Goal: Information Seeking & Learning: Check status

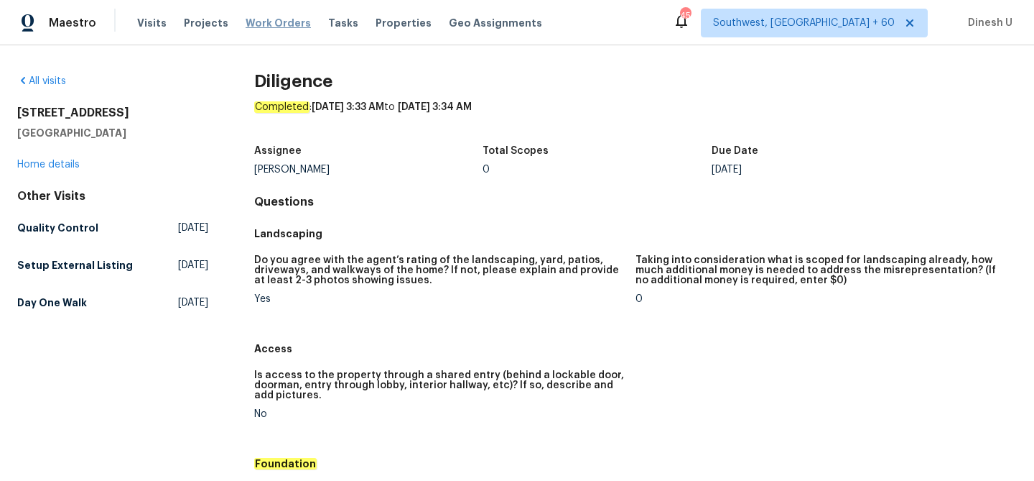
click at [262, 19] on span "Work Orders" at bounding box center [278, 23] width 65 height 14
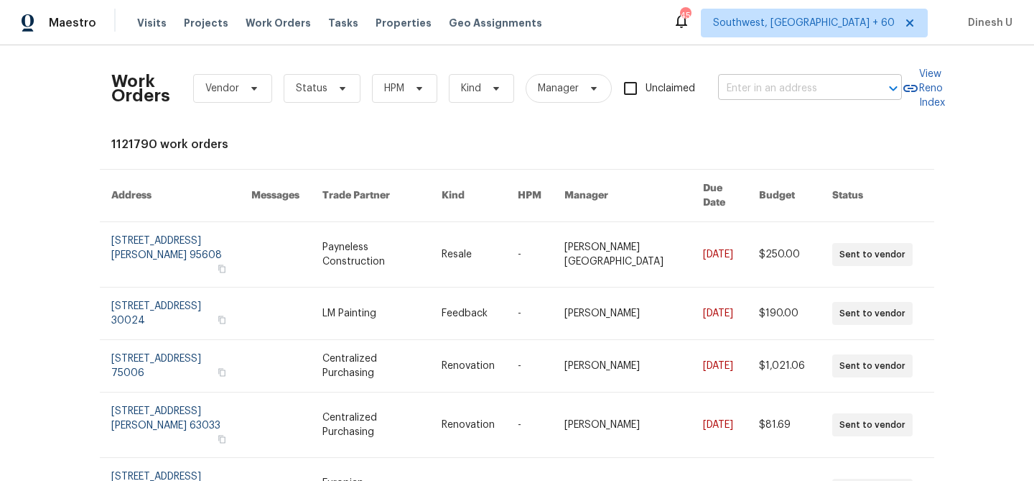
click at [782, 85] on input "text" at bounding box center [790, 89] width 144 height 22
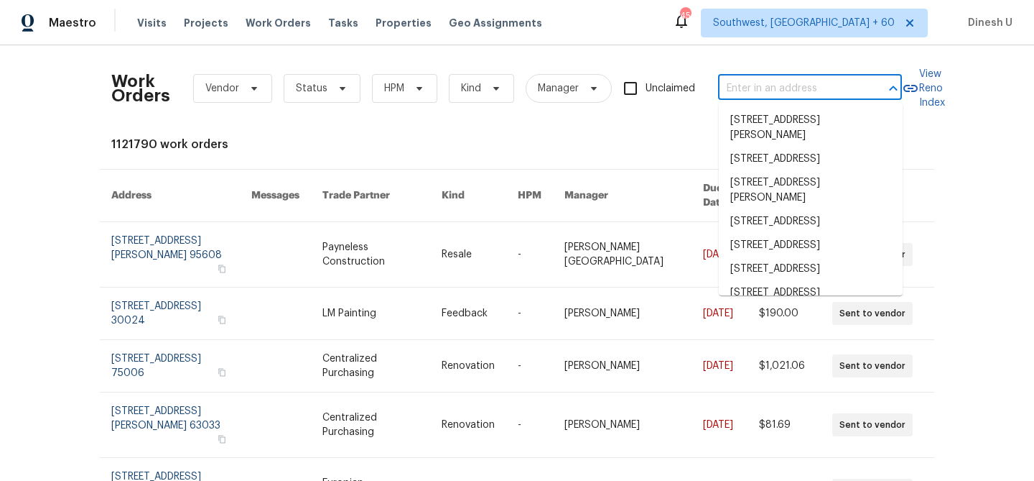
paste input "[STREET_ADDRESS]"
type input "[STREET_ADDRESS]"
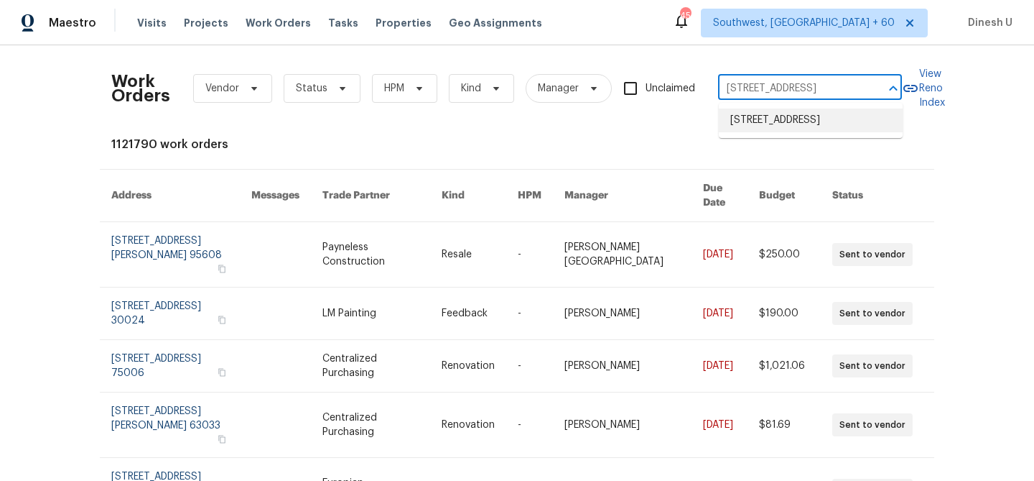
click at [750, 123] on li "[STREET_ADDRESS]" at bounding box center [811, 120] width 184 height 24
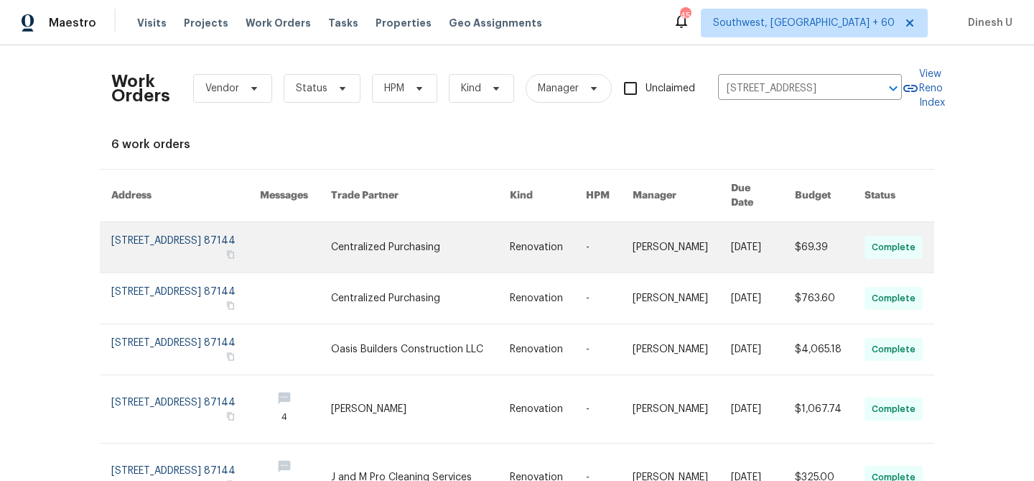
click at [123, 225] on link at bounding box center [185, 247] width 149 height 50
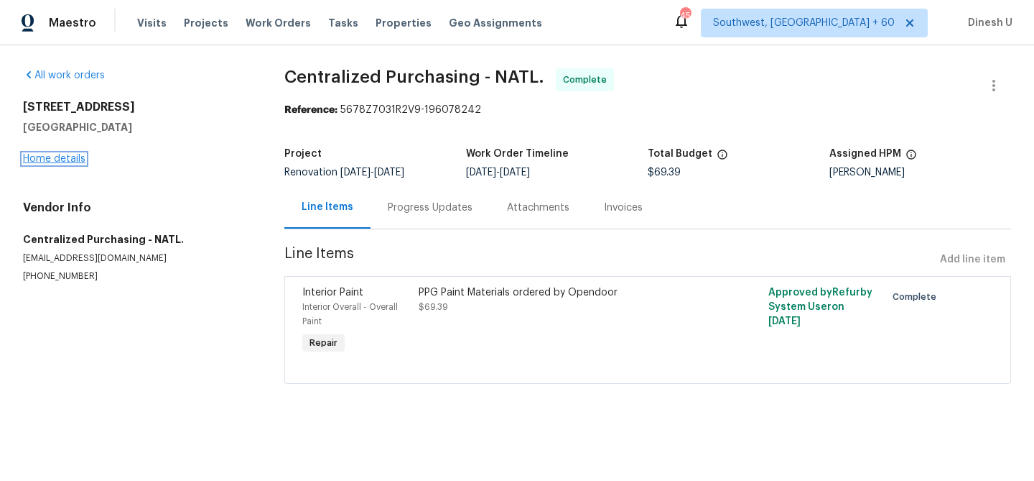
click at [65, 162] on link "Home details" at bounding box center [54, 159] width 62 height 10
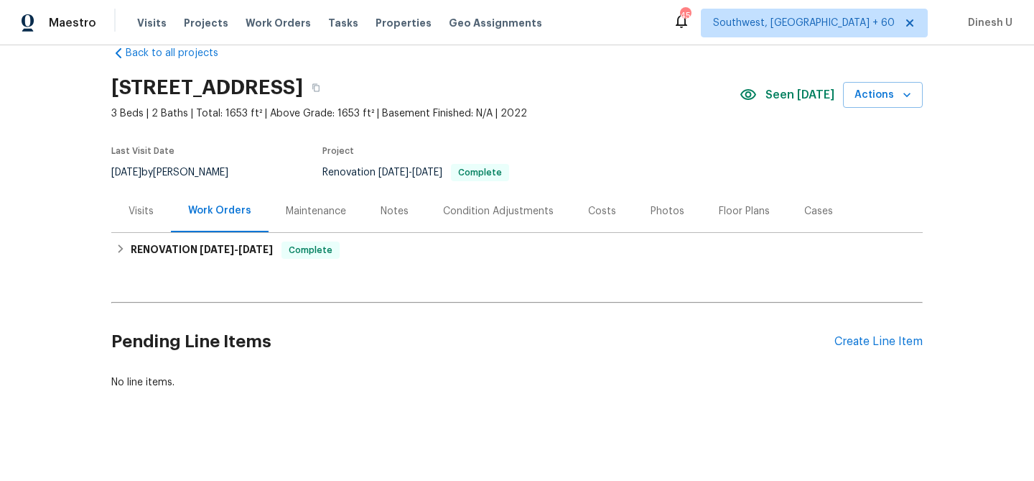
scroll to position [34, 0]
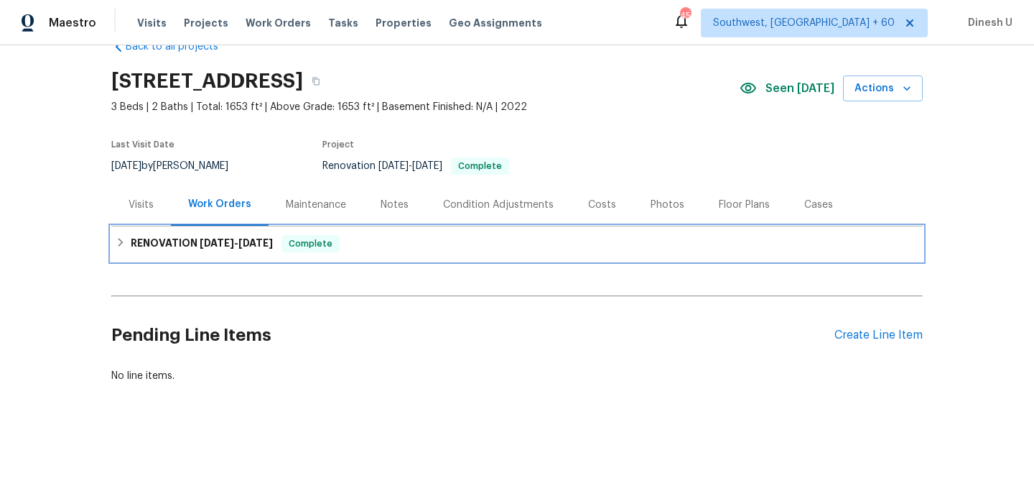
click at [177, 241] on h6 "RENOVATION [DATE] - [DATE]" at bounding box center [202, 243] width 142 height 17
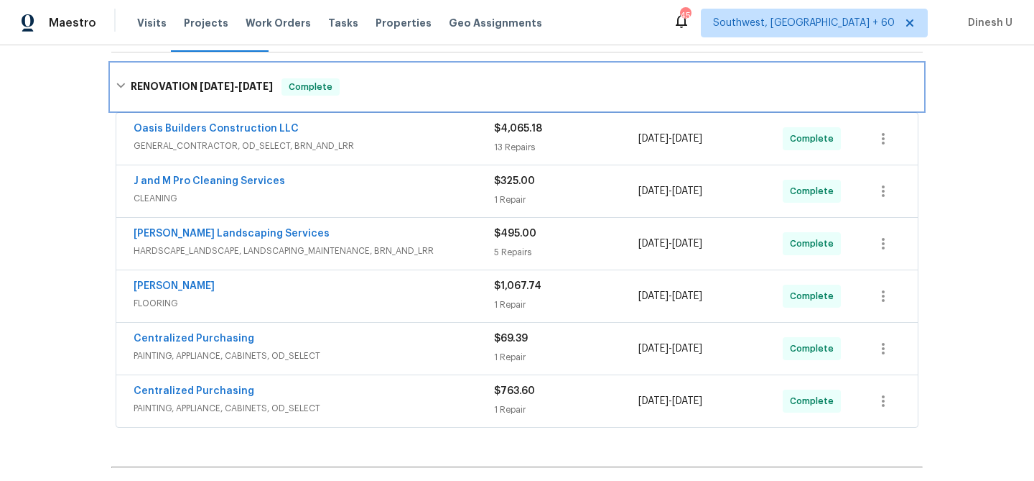
scroll to position [213, 0]
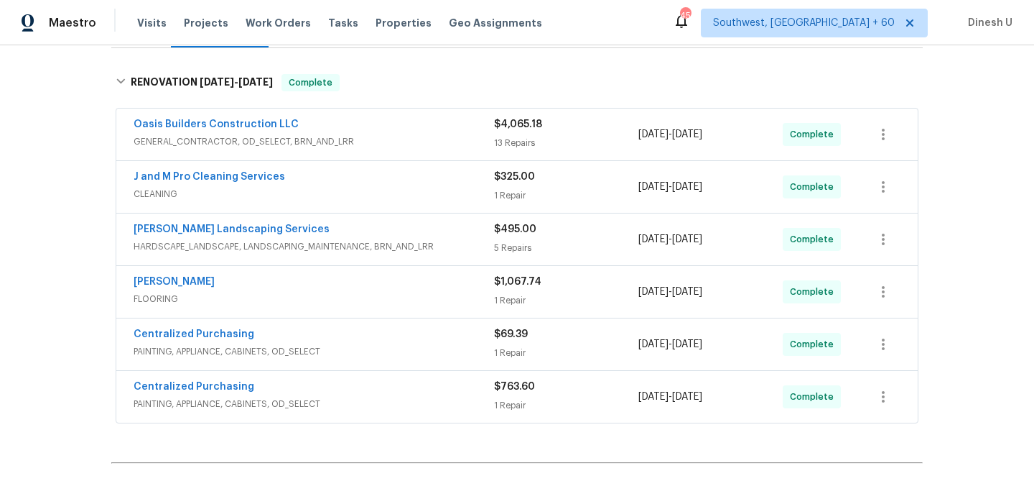
click at [511, 137] on div "13 Repairs" at bounding box center [566, 143] width 144 height 14
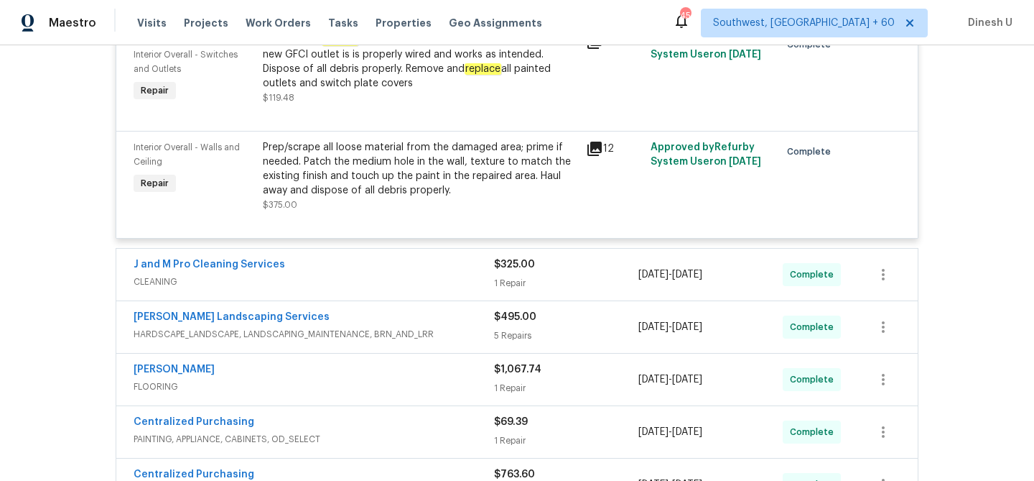
scroll to position [1872, 0]
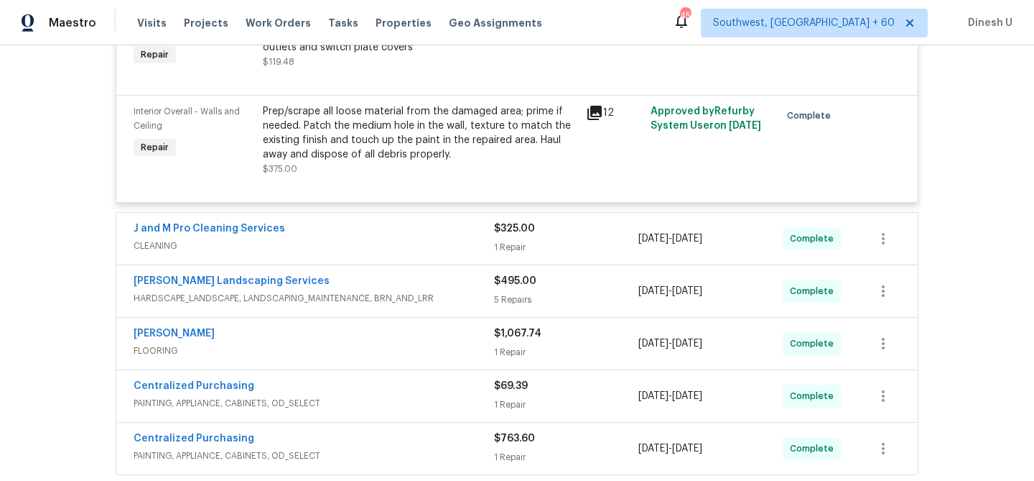
click at [528, 240] on div "1 Repair" at bounding box center [566, 247] width 144 height 14
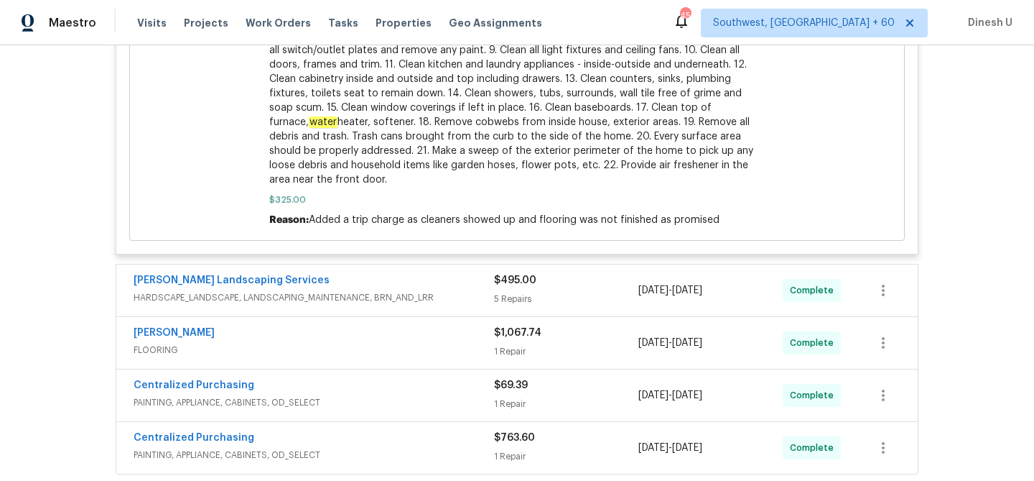
scroll to position [2580, 0]
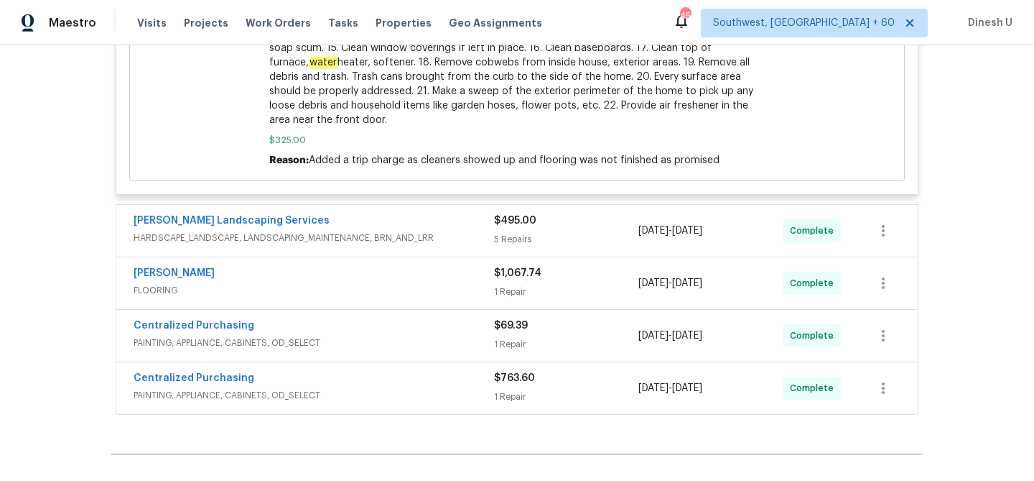
click at [514, 232] on div "5 Repairs" at bounding box center [566, 239] width 144 height 14
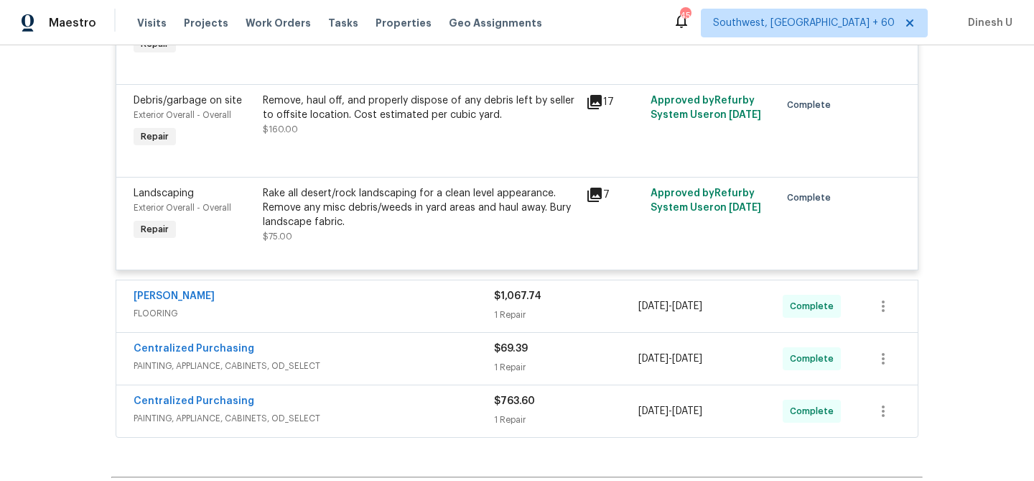
scroll to position [3180, 0]
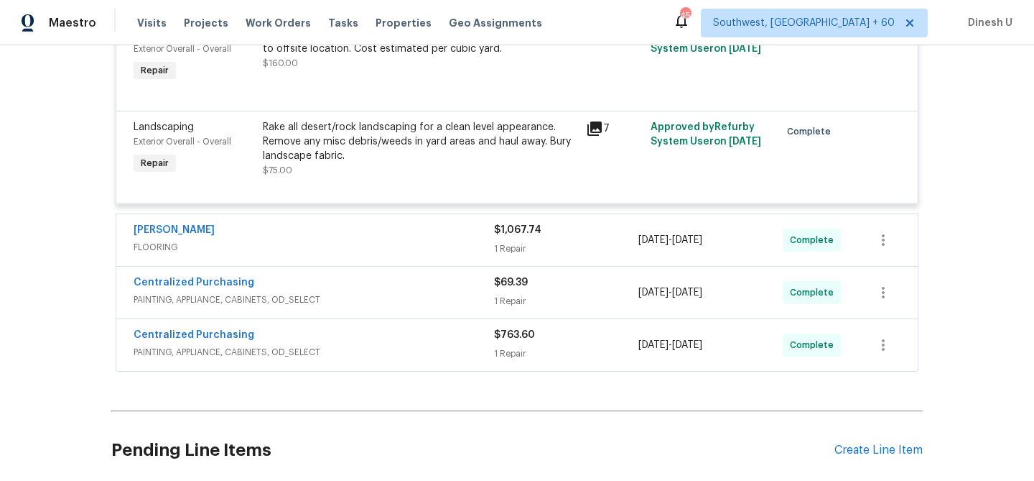
click at [509, 241] on div "1 Repair" at bounding box center [566, 248] width 144 height 14
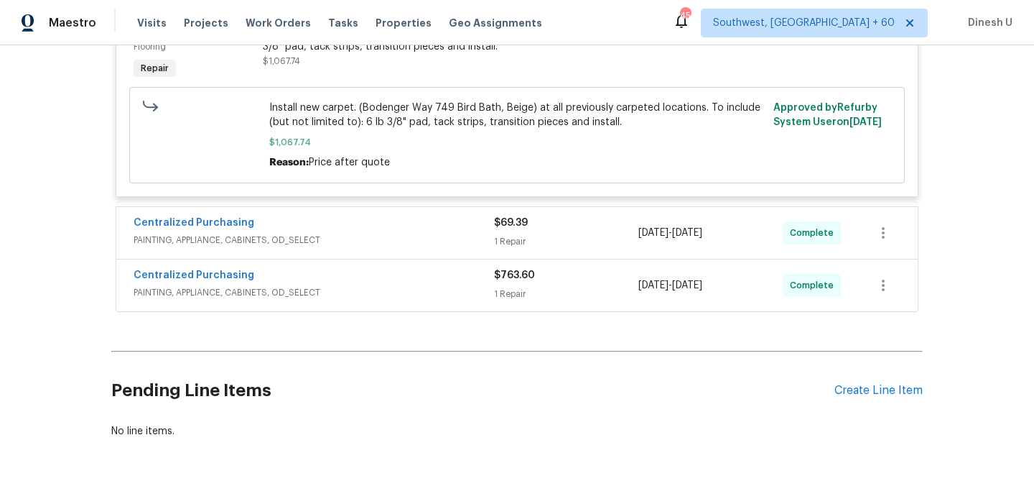
scroll to position [3485, 0]
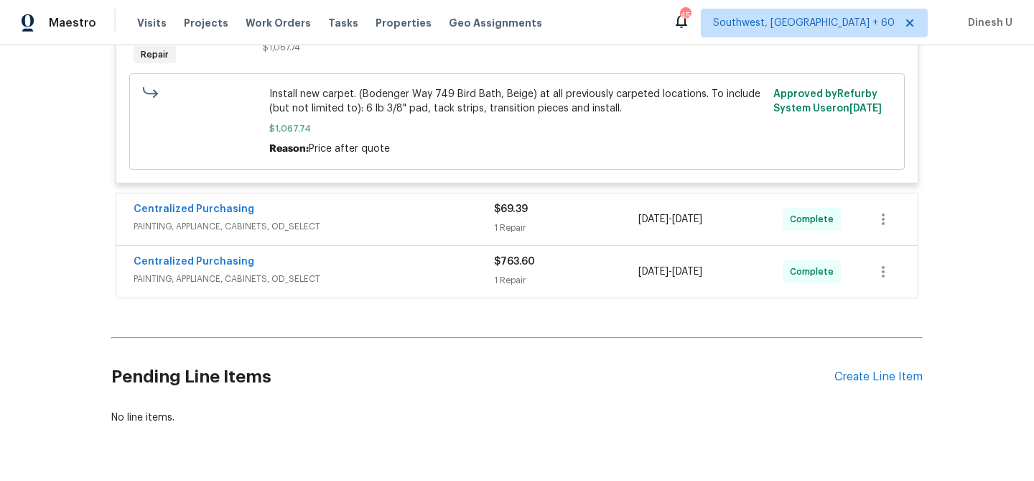
click at [518, 213] on div "$69.39 1 Repair" at bounding box center [566, 219] width 144 height 34
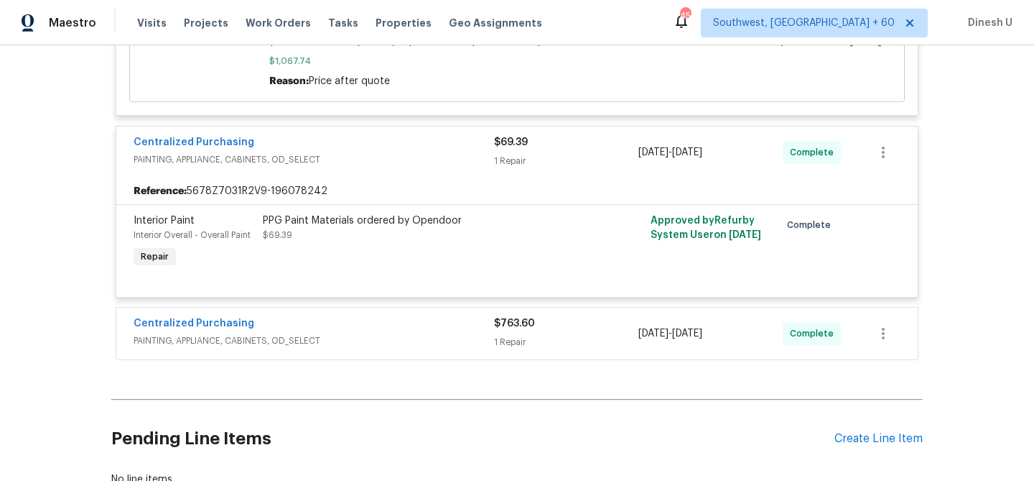
scroll to position [3602, 0]
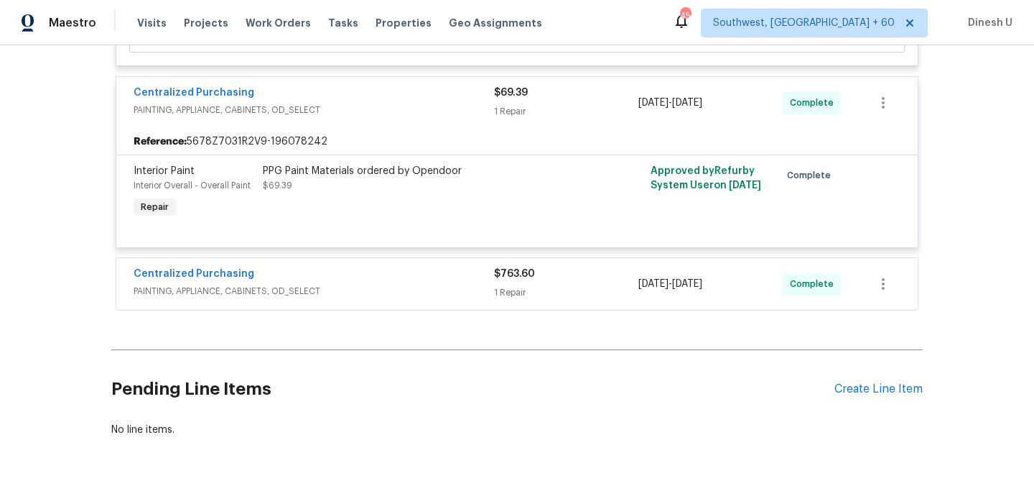
click at [531, 285] on div "1 Repair" at bounding box center [566, 292] width 144 height 14
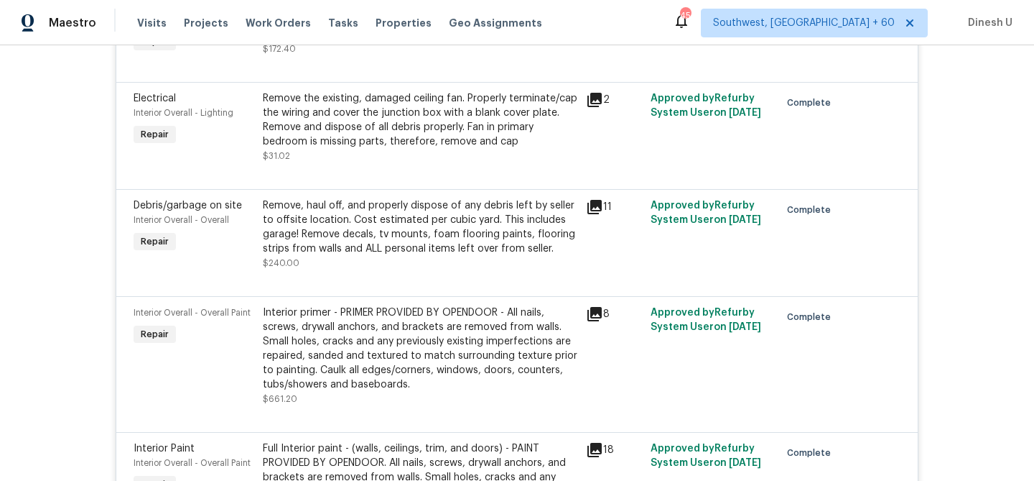
scroll to position [0, 0]
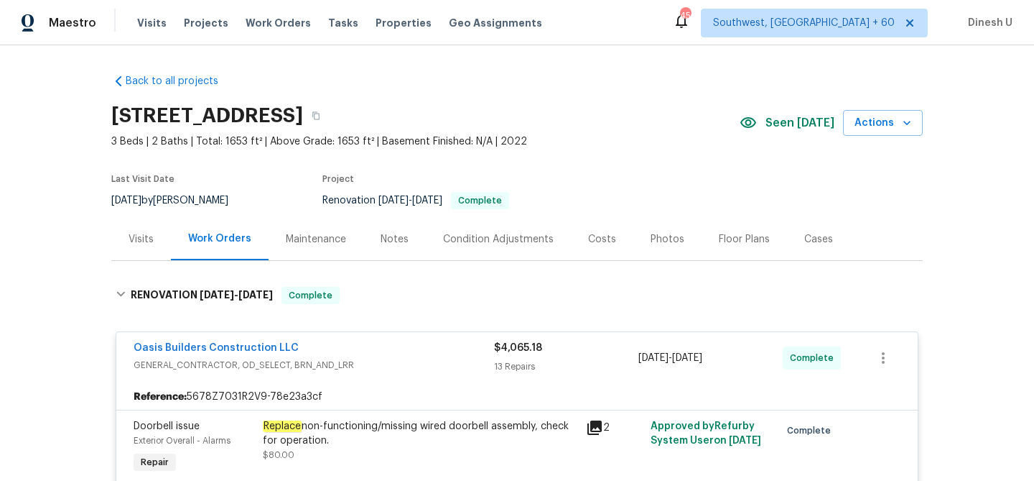
click at [139, 241] on div "Visits" at bounding box center [141, 239] width 25 height 14
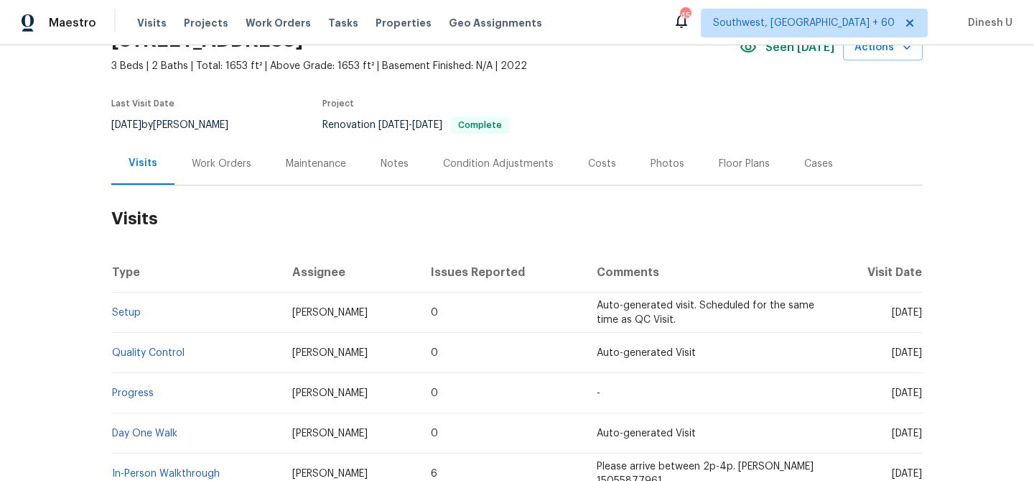
scroll to position [186, 0]
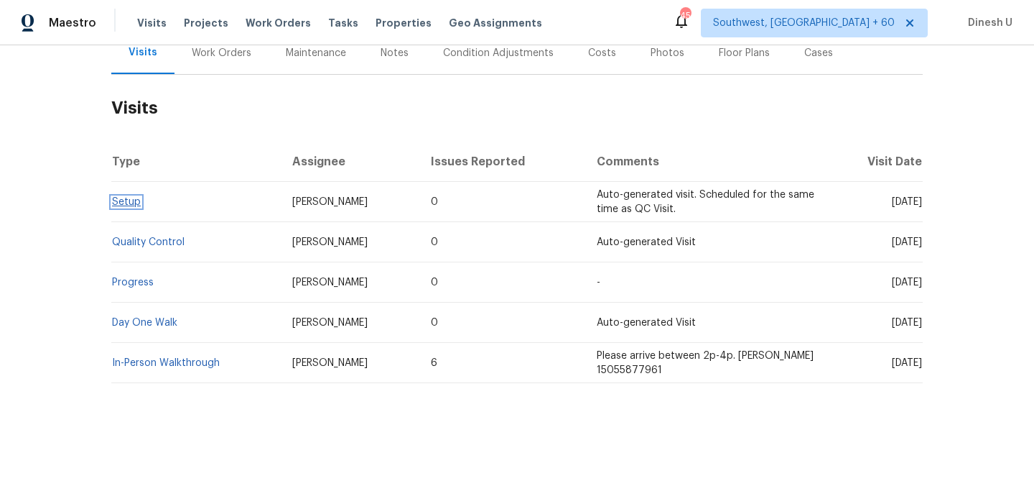
click at [126, 198] on link "Setup" at bounding box center [126, 202] width 29 height 10
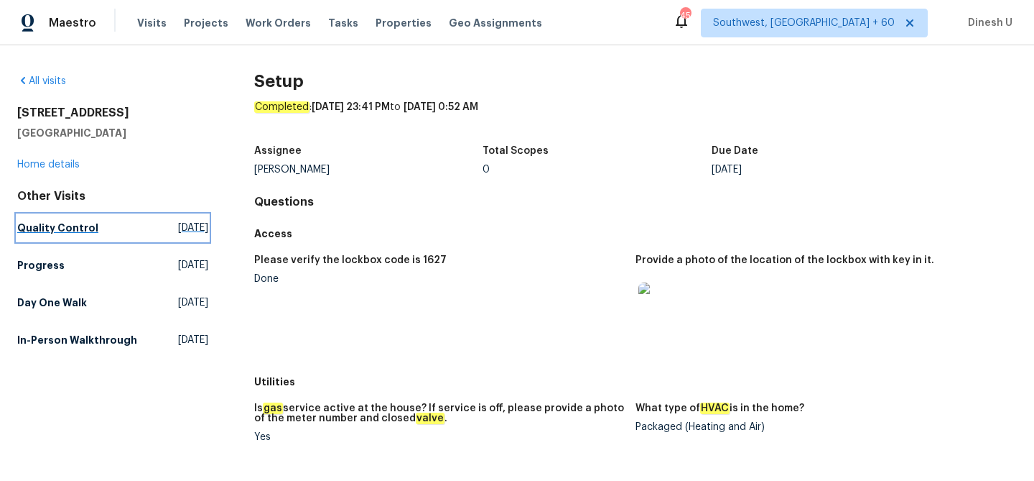
click at [183, 223] on span "[DATE]" at bounding box center [193, 228] width 30 height 14
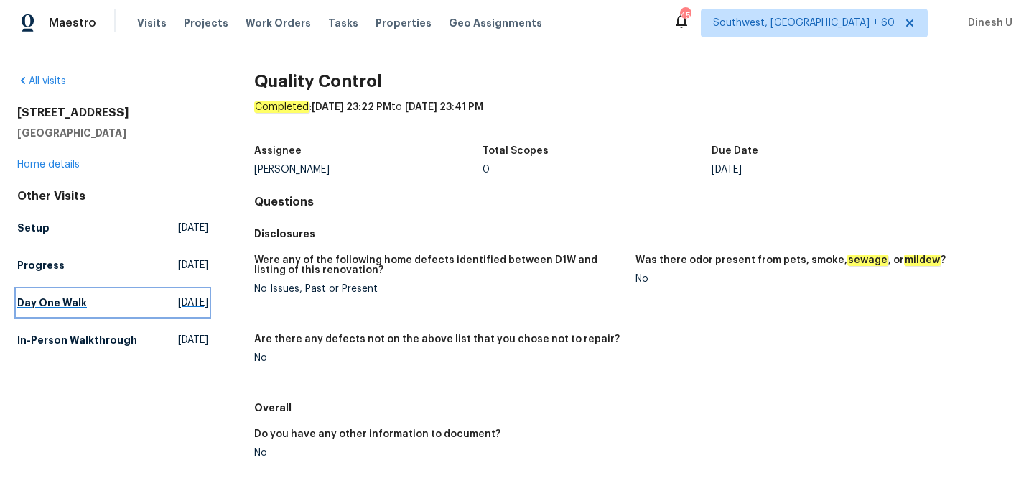
click at [178, 297] on span "[DATE]" at bounding box center [193, 302] width 30 height 14
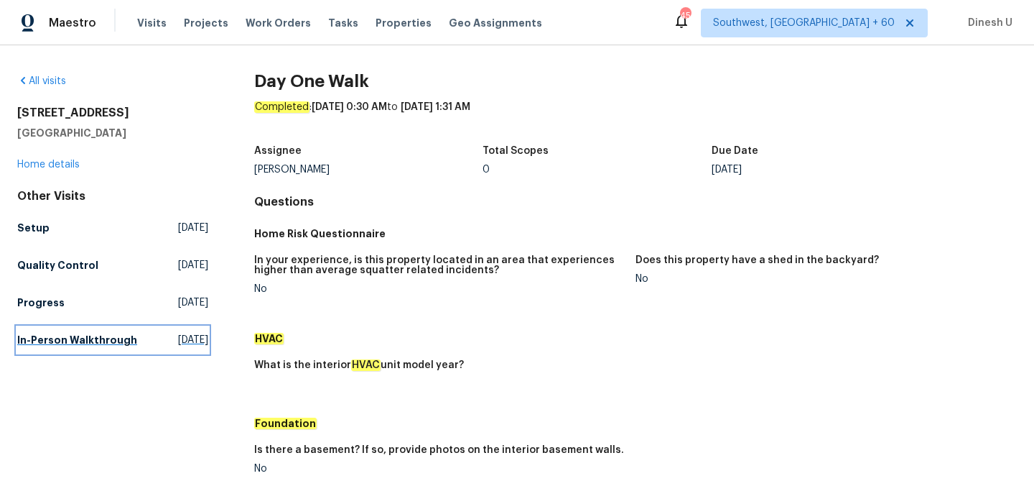
click at [178, 347] on span "[DATE]" at bounding box center [193, 340] width 30 height 14
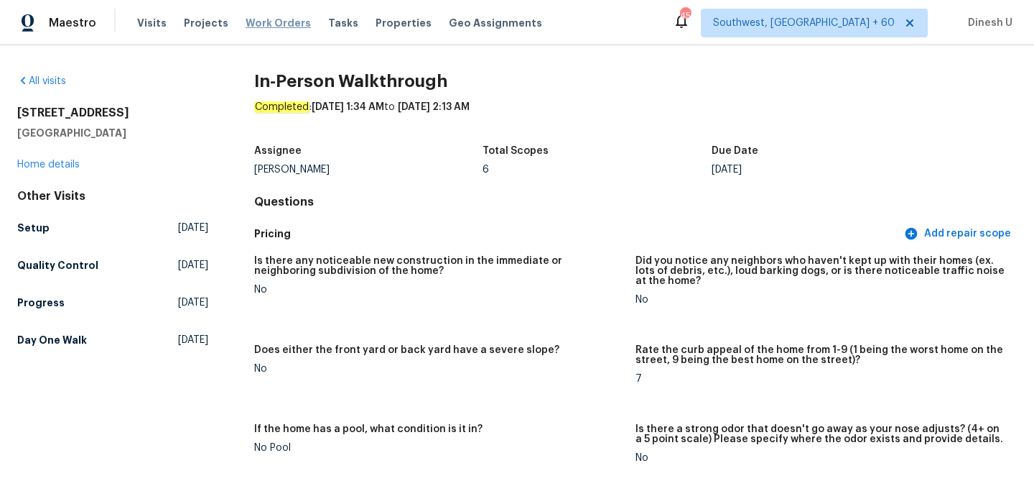
click at [274, 23] on span "Work Orders" at bounding box center [278, 23] width 65 height 14
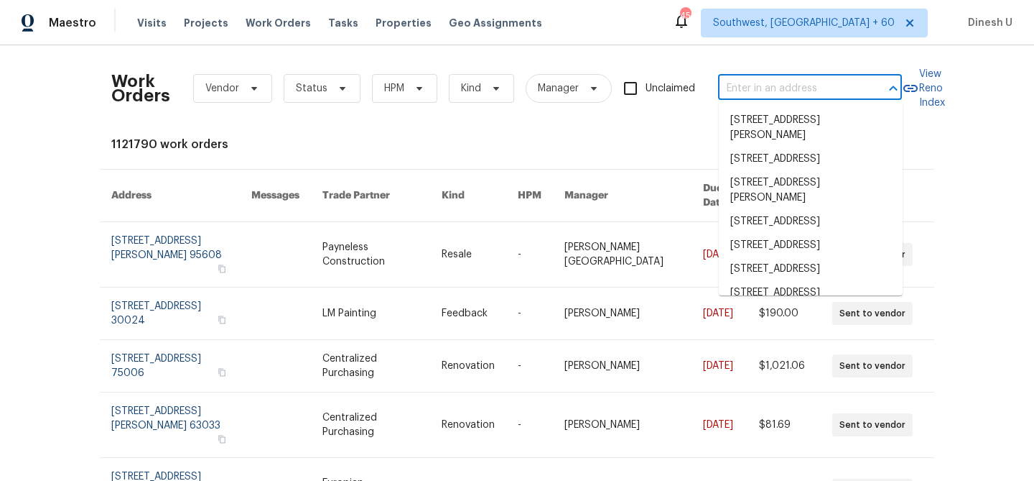
click at [750, 78] on input "text" at bounding box center [790, 89] width 144 height 22
paste input "[STREET_ADDRESS][PERSON_NAME]"
type input "[STREET_ADDRESS][PERSON_NAME]"
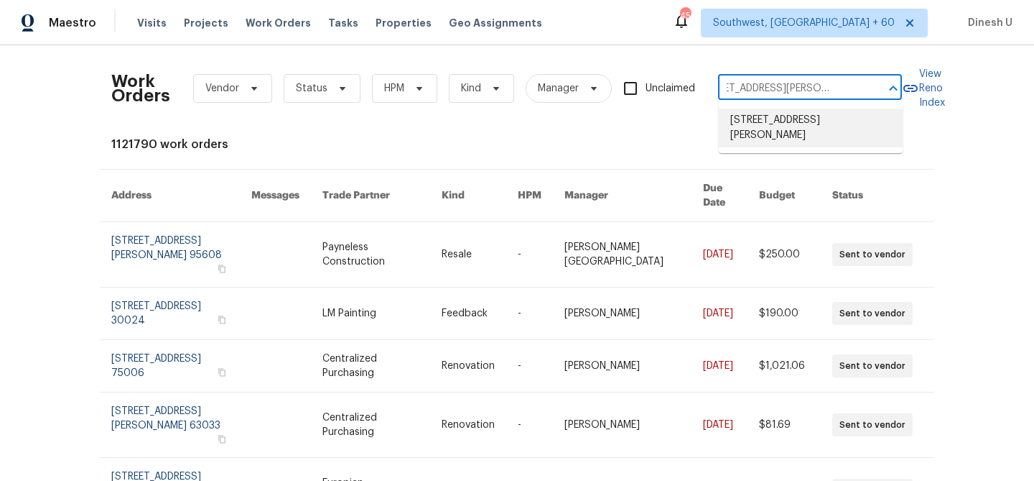
click at [744, 122] on li "[STREET_ADDRESS][PERSON_NAME]" at bounding box center [811, 127] width 184 height 39
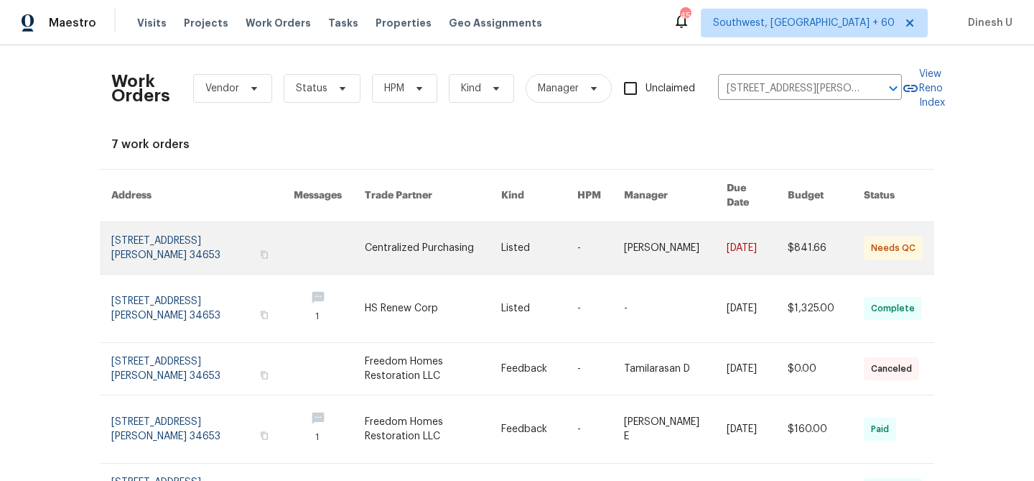
click at [162, 222] on link at bounding box center [202, 248] width 182 height 52
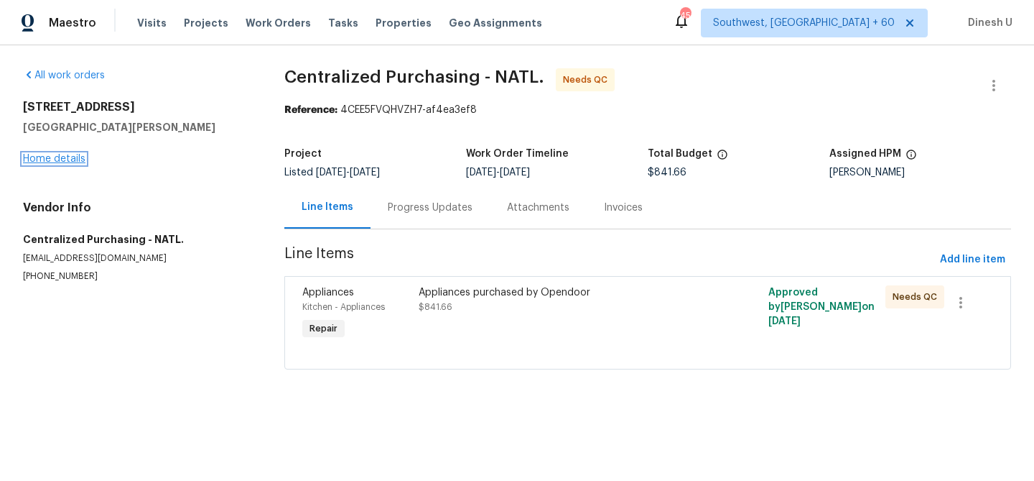
click at [57, 159] on link "Home details" at bounding box center [54, 159] width 62 height 10
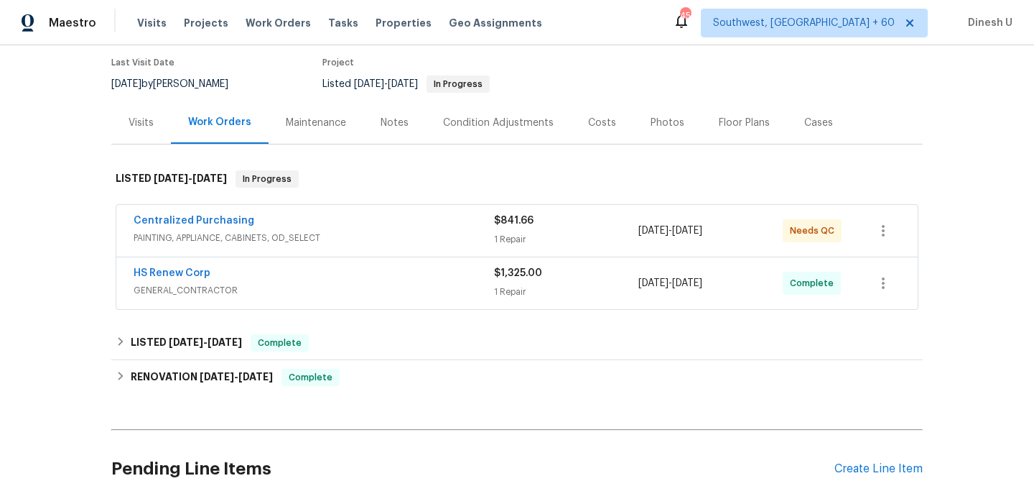
scroll to position [121, 0]
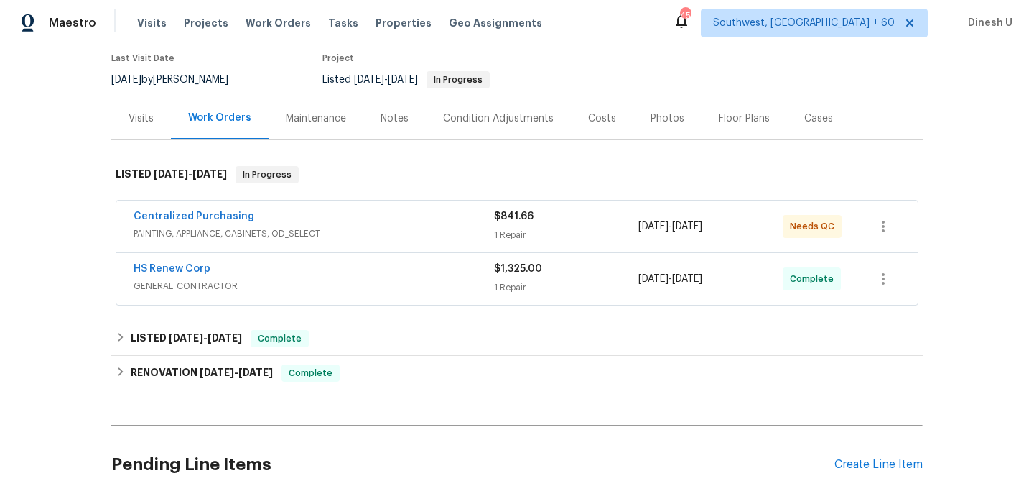
click at [498, 231] on div "1 Repair" at bounding box center [566, 235] width 144 height 14
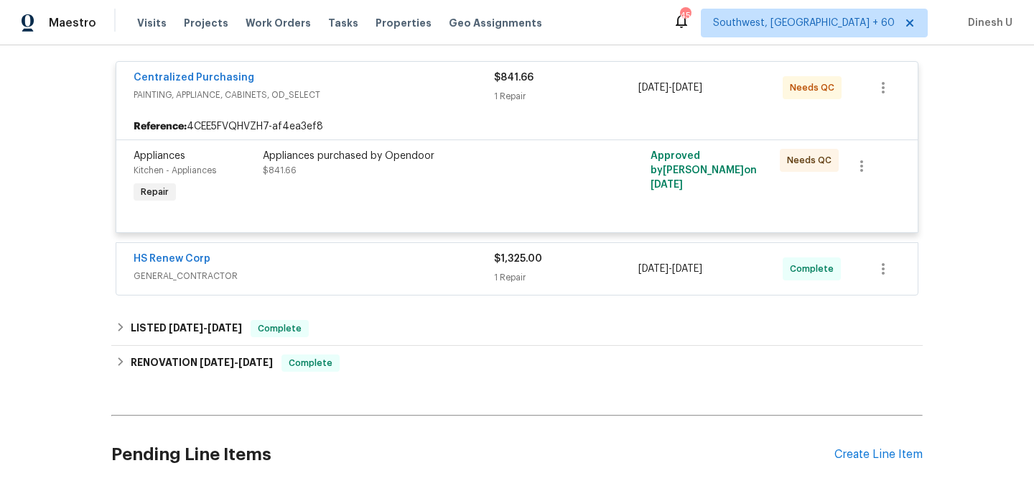
scroll to position [296, 0]
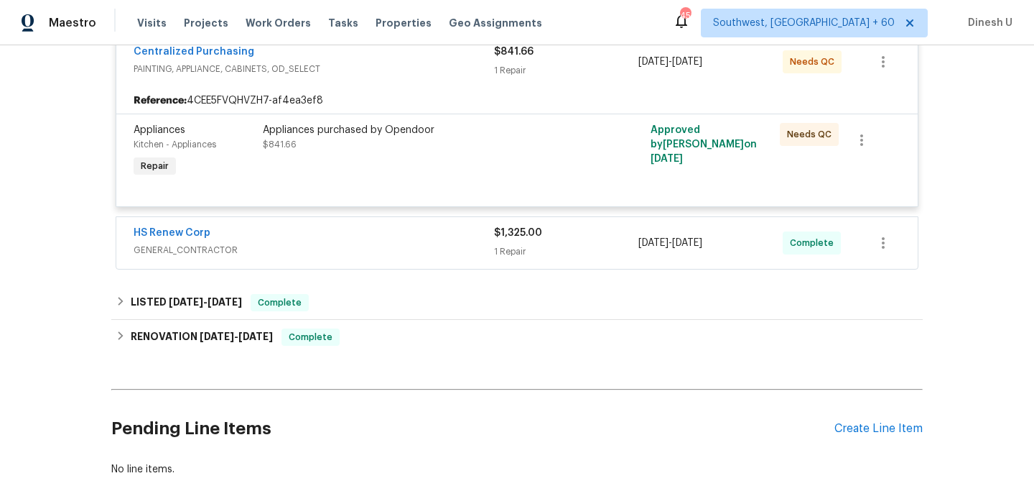
click at [507, 238] on div "$1,325.00" at bounding box center [566, 233] width 144 height 14
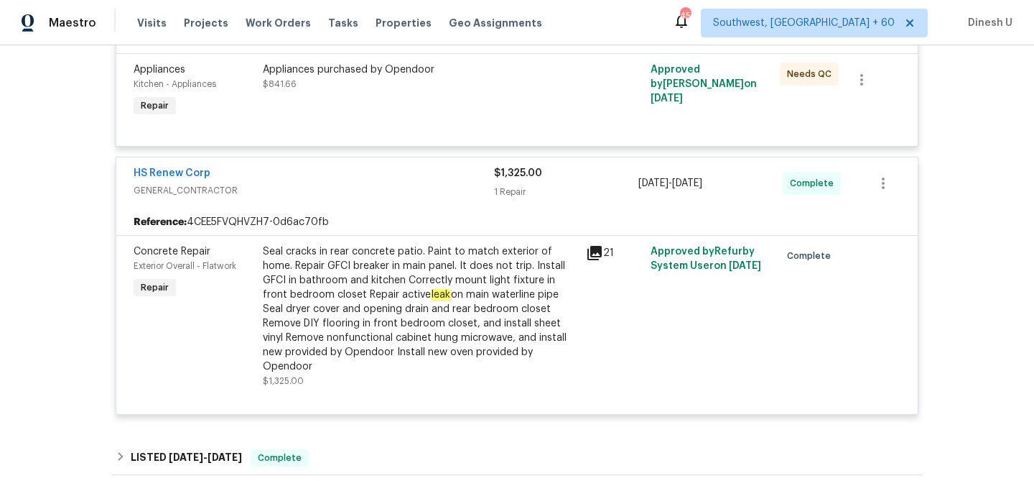
scroll to position [399, 0]
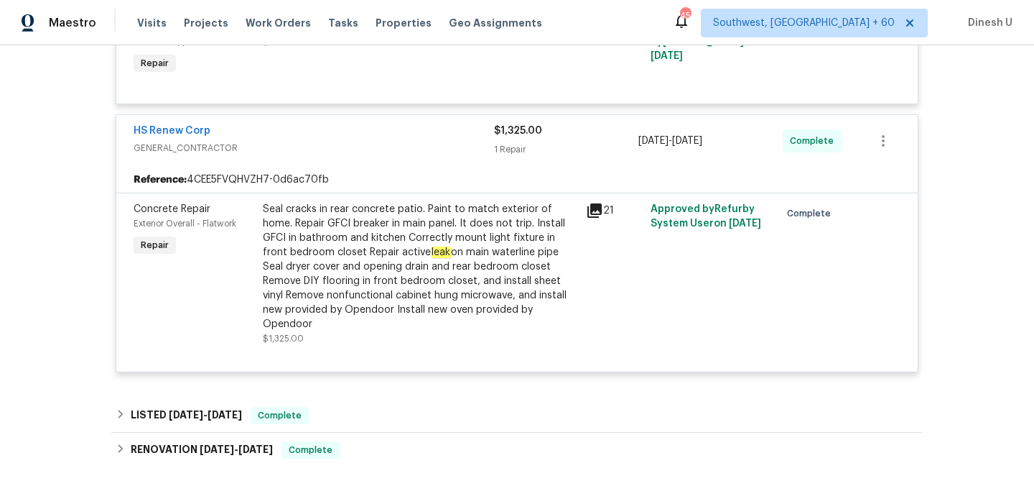
click at [368, 253] on div "Seal cracks in rear concrete patio. Paint to match exterior of home. Repair GFC…" at bounding box center [420, 266] width 315 height 129
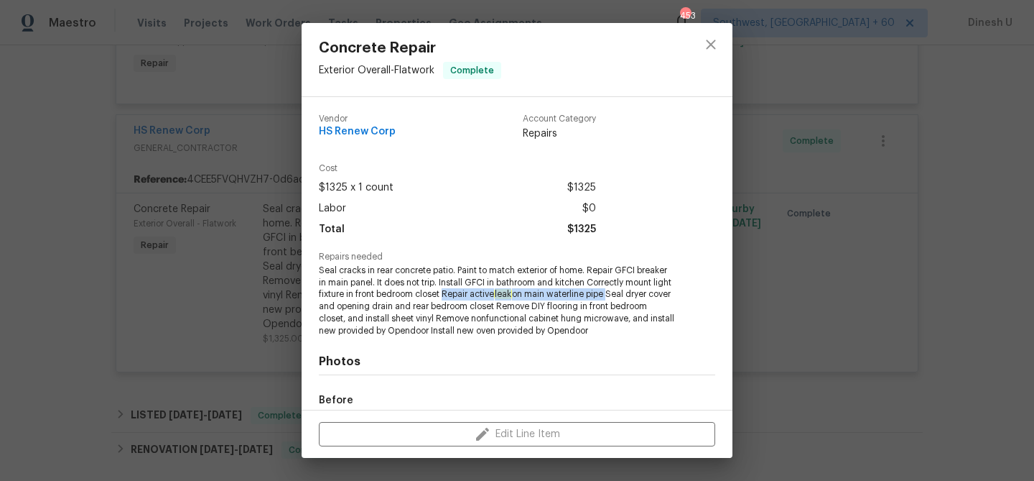
drag, startPoint x: 466, startPoint y: 293, endPoint x: 631, endPoint y: 294, distance: 165.2
click at [631, 294] on span "Seal cracks in rear concrete patio. Paint to match exterior of home. Repair GFC…" at bounding box center [497, 300] width 357 height 73
copy span "Repair active leak on main waterline pipe"
click at [203, 243] on div "Concrete Repair Exterior Overall - Flatwork Complete Vendor HS Renew Corp Accou…" at bounding box center [517, 240] width 1034 height 481
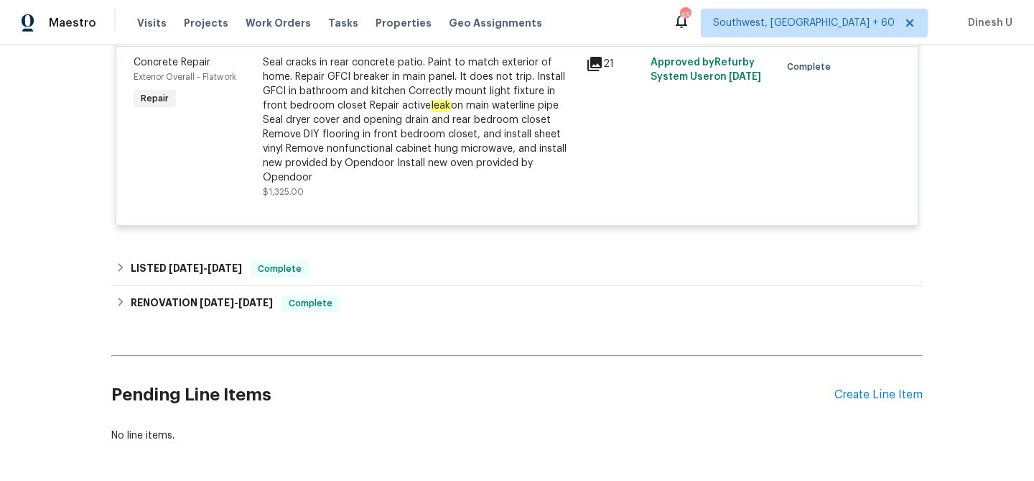
scroll to position [588, 0]
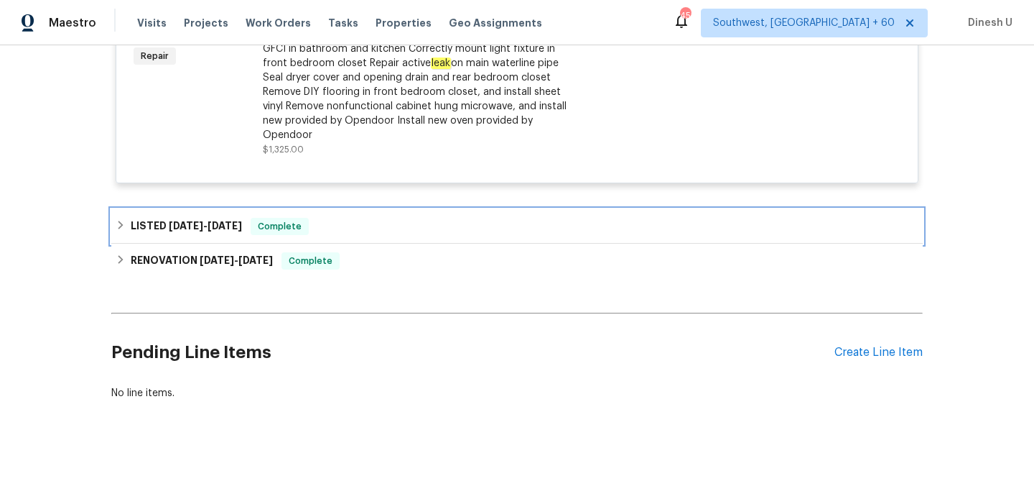
click at [243, 218] on div "LISTED [DATE] - [DATE] Complete" at bounding box center [517, 226] width 803 height 17
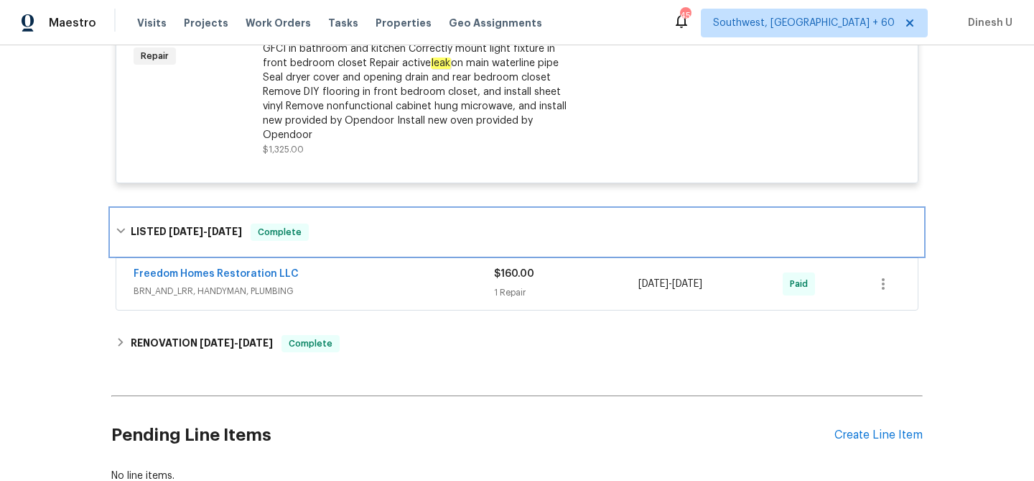
scroll to position [674, 0]
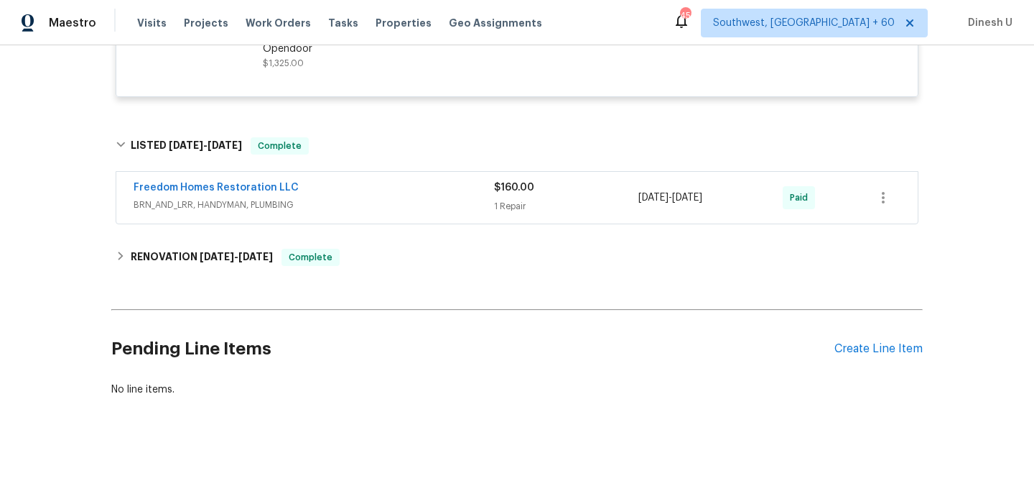
click at [500, 199] on div "1 Repair" at bounding box center [566, 206] width 144 height 14
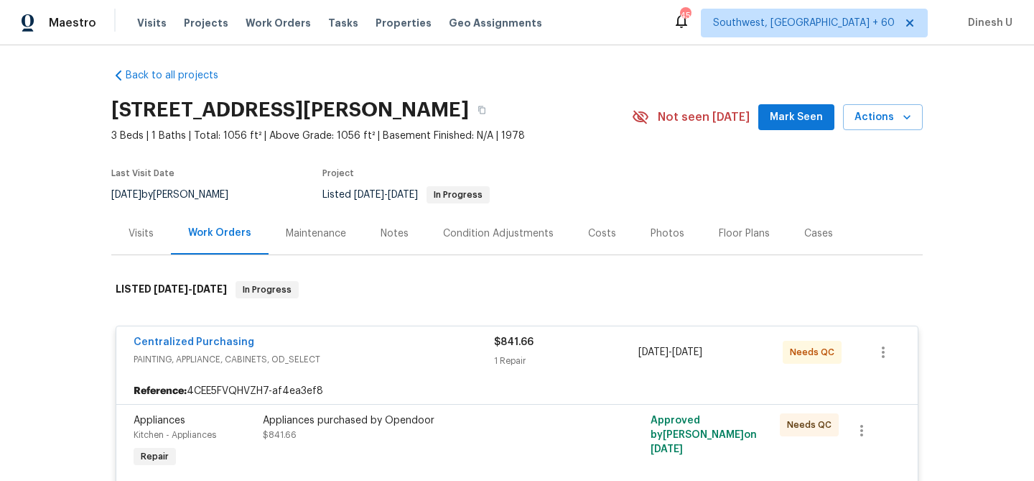
scroll to position [0, 0]
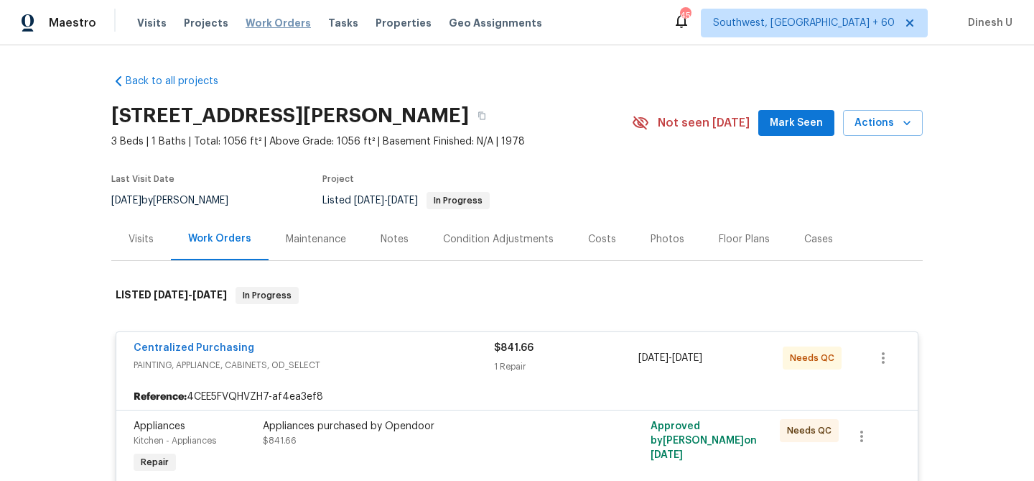
click at [259, 18] on span "Work Orders" at bounding box center [278, 23] width 65 height 14
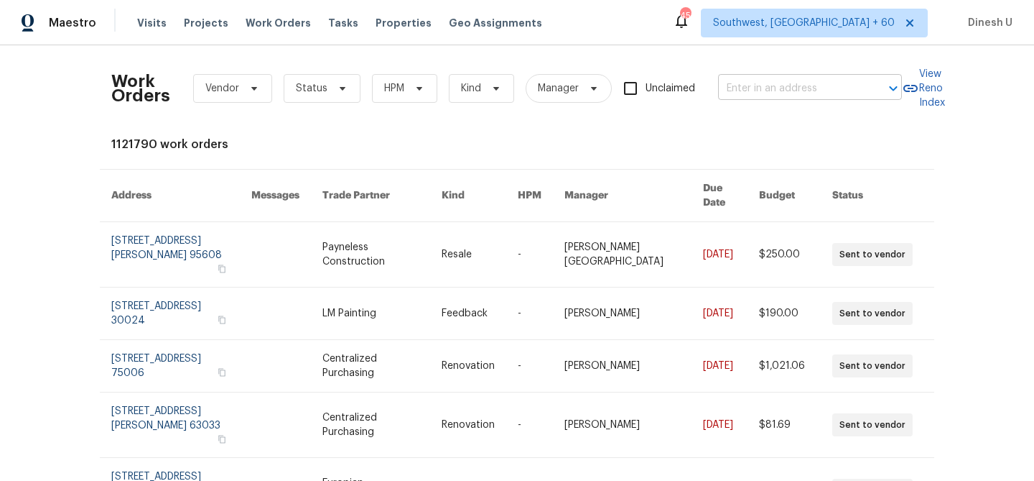
click at [736, 85] on input "text" at bounding box center [790, 89] width 144 height 22
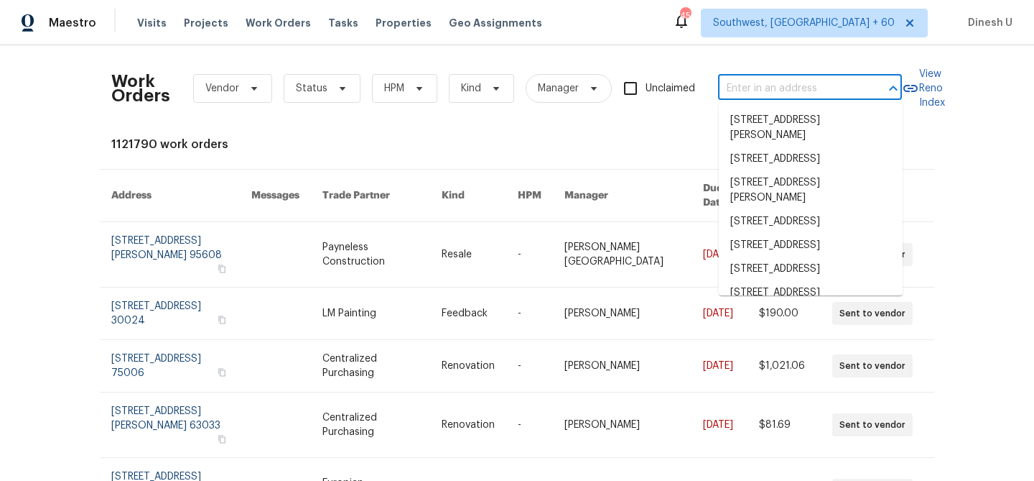
paste input "[STREET_ADDRESS]"
type input "[STREET_ADDRESS]"
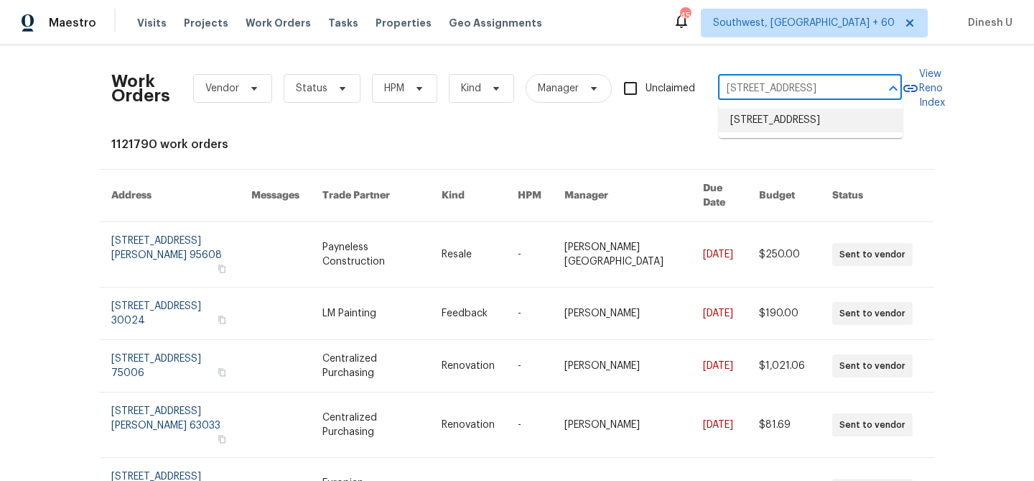
click at [719, 129] on li "[STREET_ADDRESS]" at bounding box center [811, 120] width 184 height 24
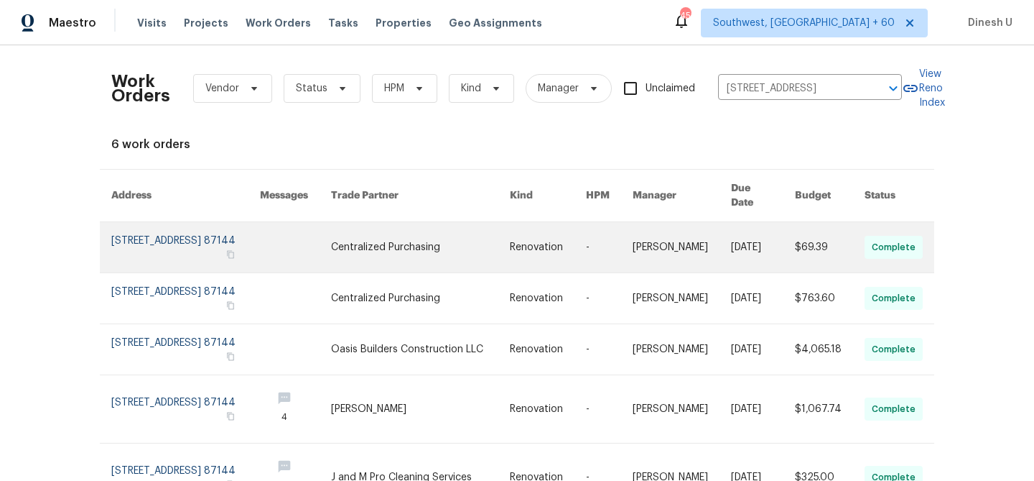
click at [156, 234] on link at bounding box center [185, 247] width 149 height 50
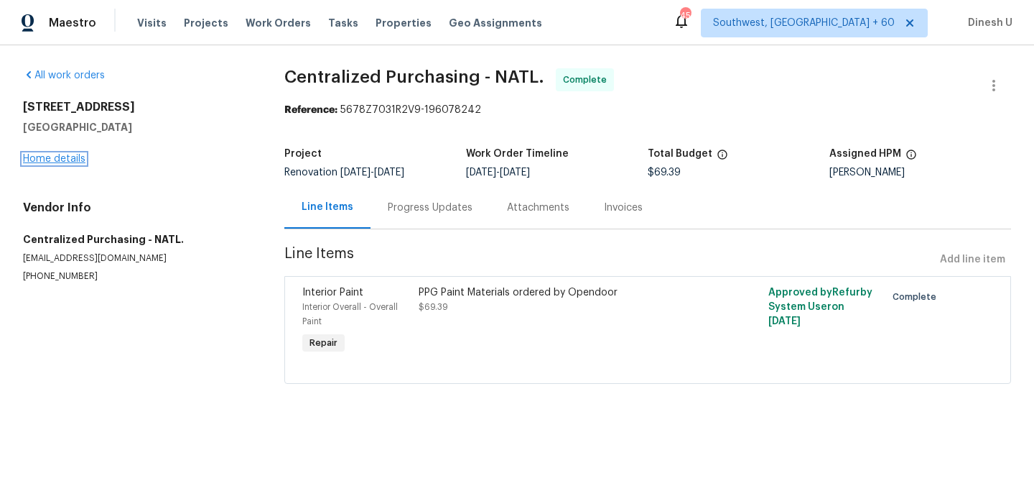
click at [46, 162] on link "Home details" at bounding box center [54, 159] width 62 height 10
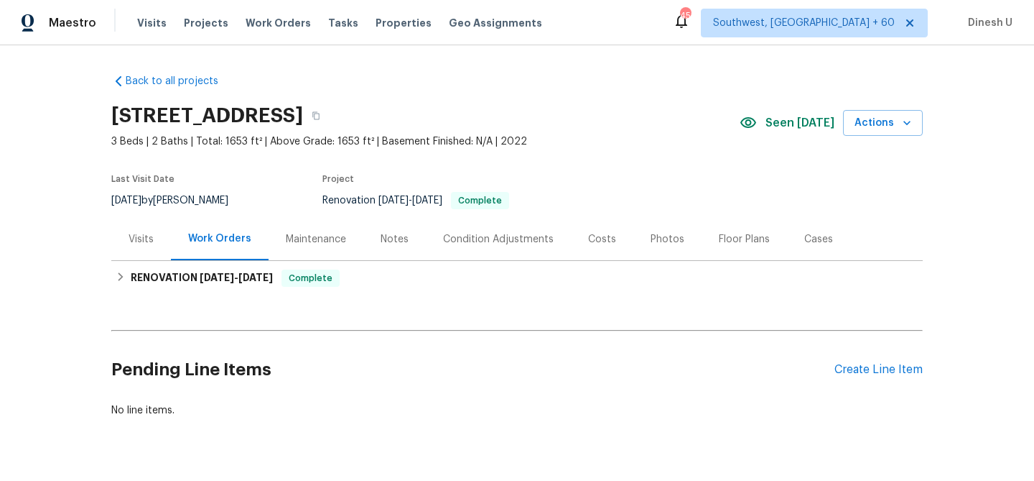
click at [138, 234] on div "Visits" at bounding box center [141, 239] width 25 height 14
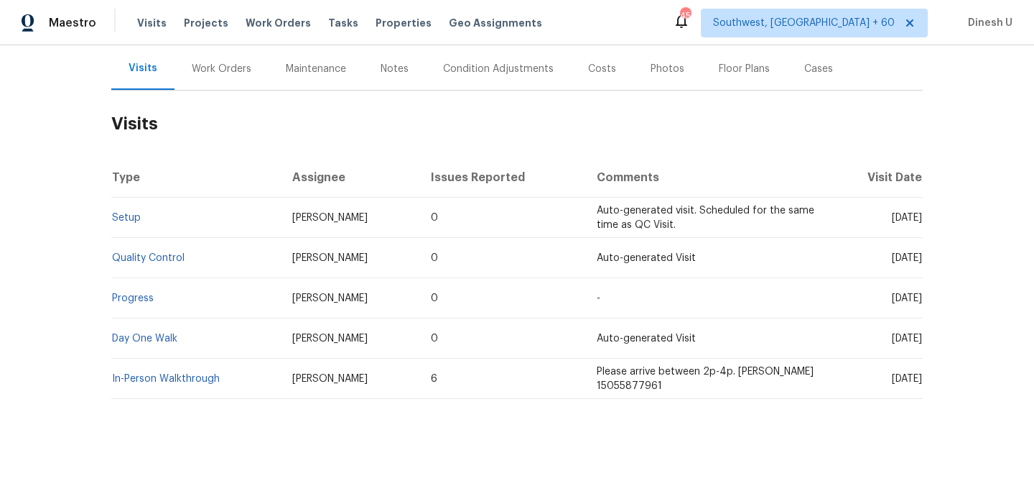
scroll to position [186, 0]
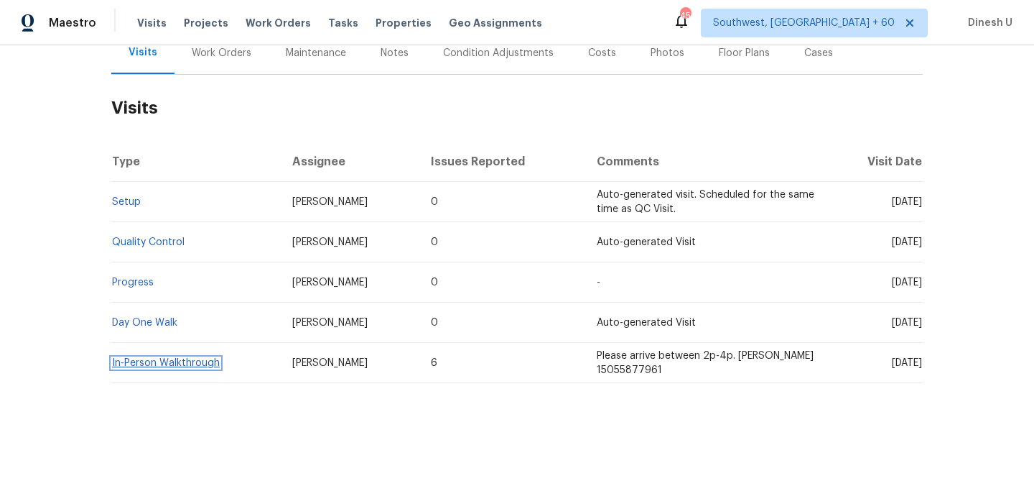
click at [123, 361] on link "In-Person Walkthrough" at bounding box center [166, 363] width 108 height 10
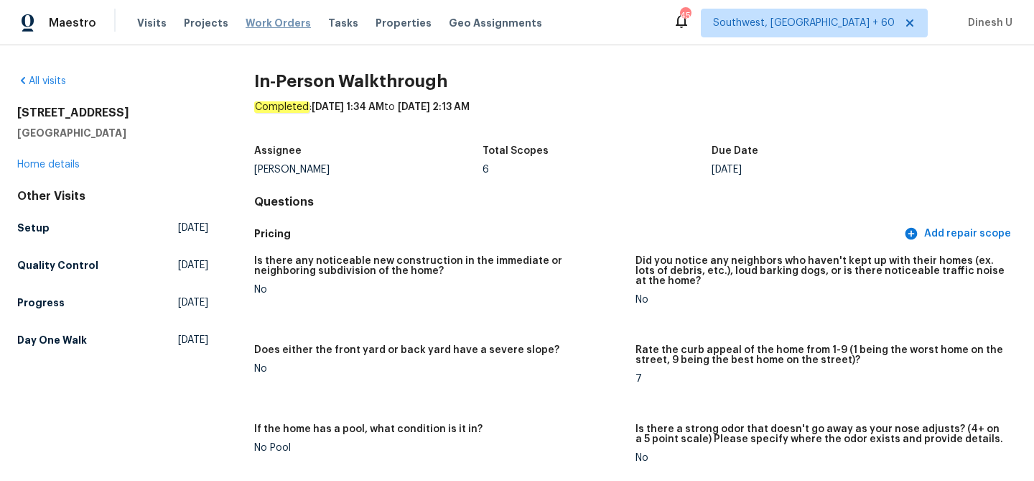
click at [289, 19] on span "Work Orders" at bounding box center [278, 23] width 65 height 14
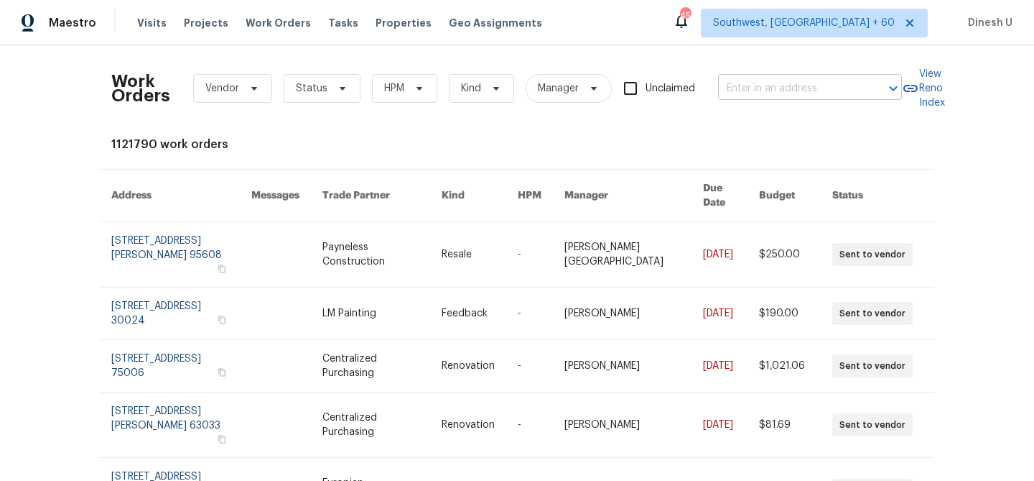
click at [751, 91] on input "text" at bounding box center [790, 89] width 144 height 22
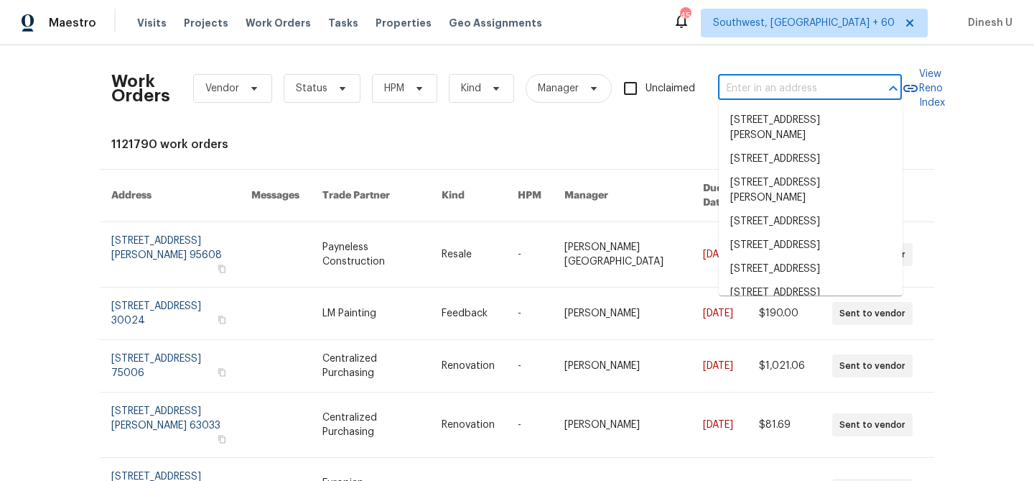
paste input "[STREET_ADDRESS]"
type input "[STREET_ADDRESS]"
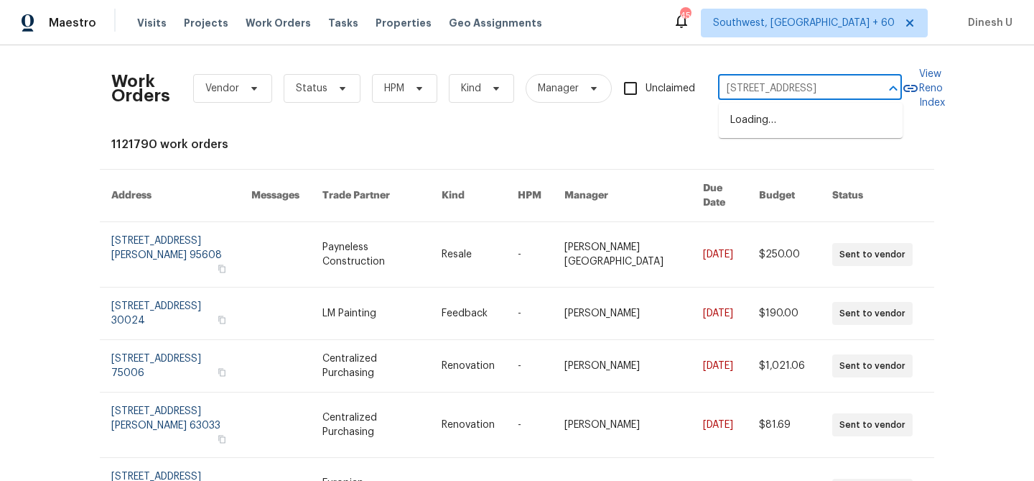
scroll to position [0, 66]
click at [741, 124] on li "[STREET_ADDRESS]" at bounding box center [811, 120] width 184 height 24
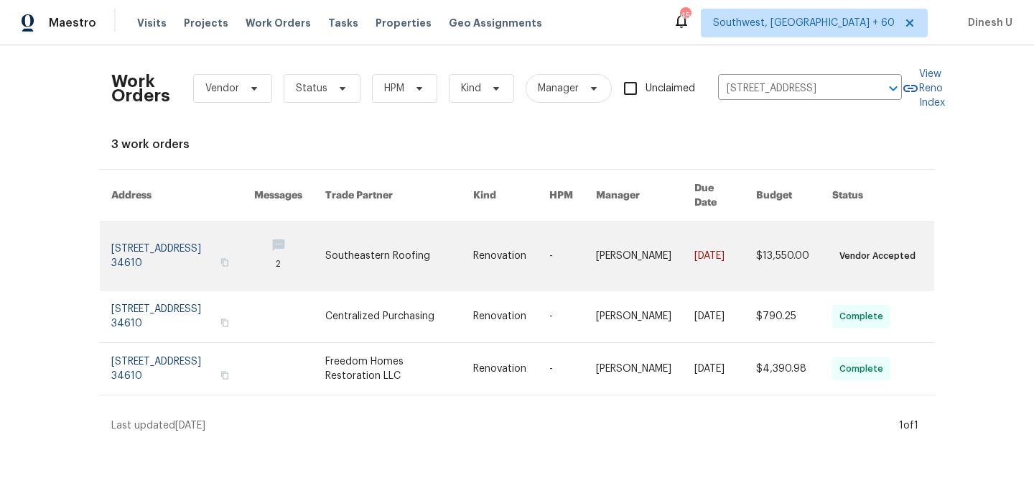
click at [137, 246] on link at bounding box center [182, 256] width 143 height 68
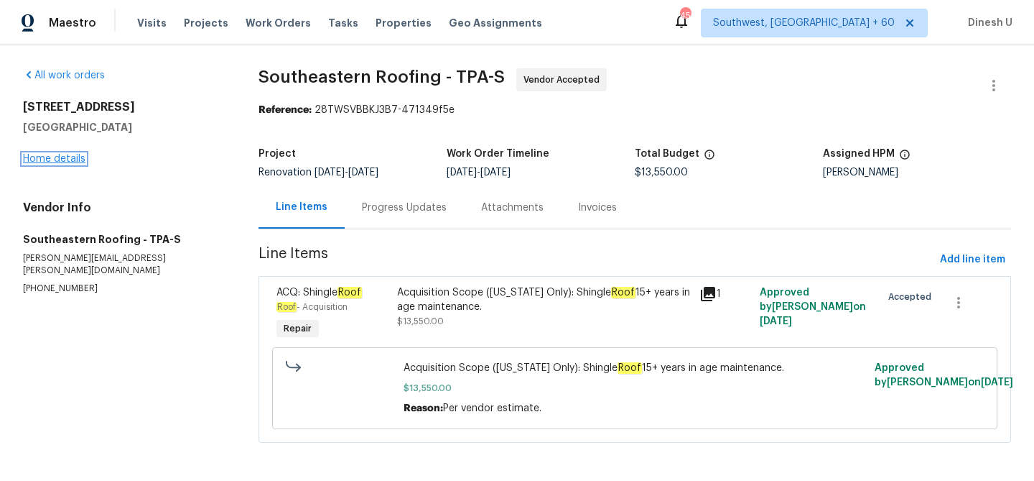
click at [78, 159] on link "Home details" at bounding box center [54, 159] width 62 height 10
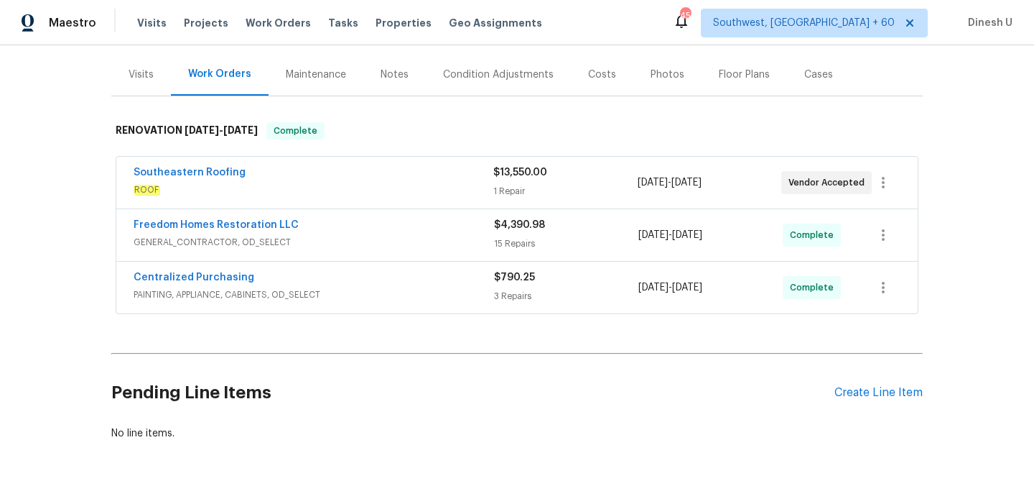
scroll to position [175, 0]
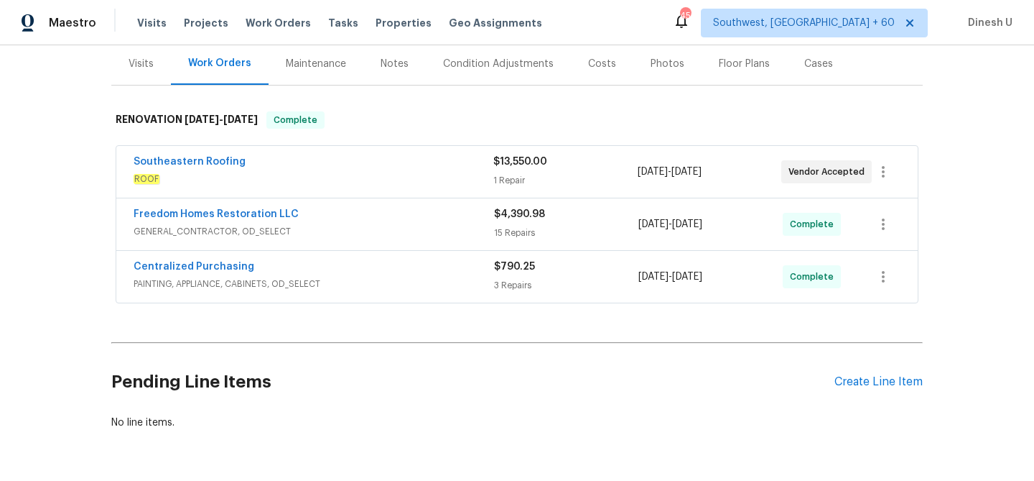
click at [506, 183] on div "1 Repair" at bounding box center [565, 180] width 144 height 14
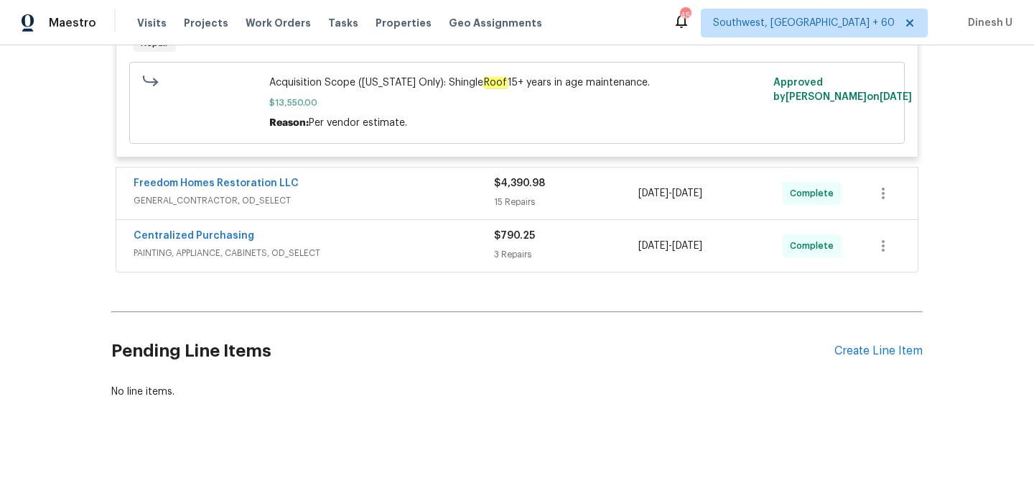
scroll to position [435, 0]
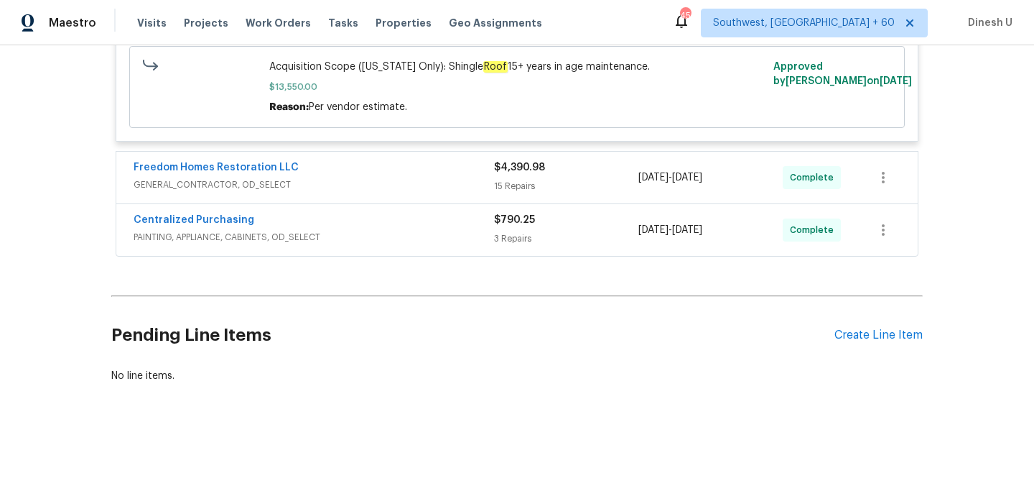
click at [514, 187] on div "15 Repairs" at bounding box center [566, 186] width 144 height 14
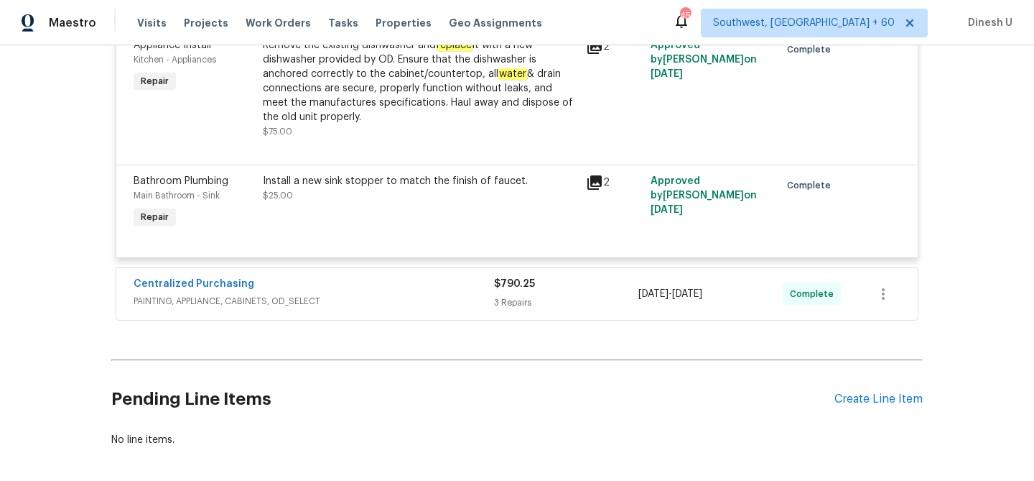
scroll to position [2317, 0]
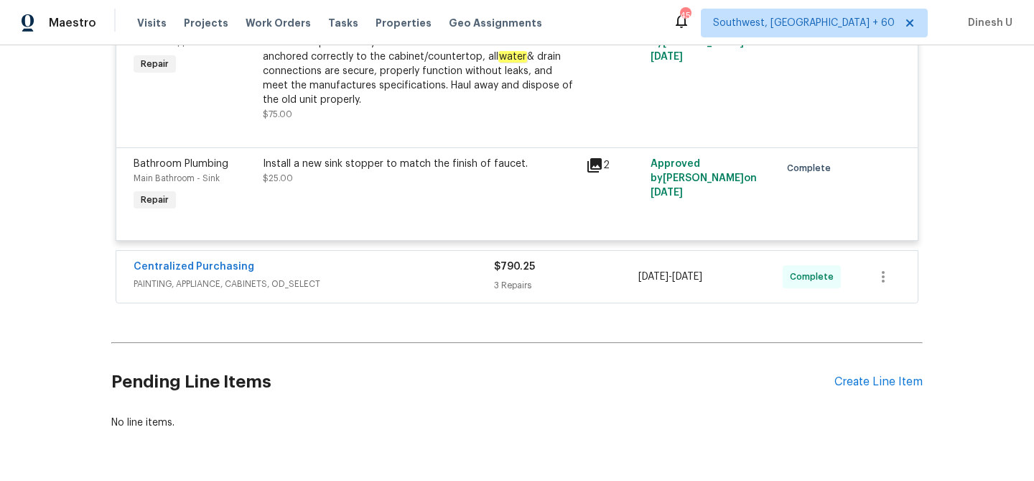
click at [509, 285] on div "3 Repairs" at bounding box center [566, 285] width 144 height 14
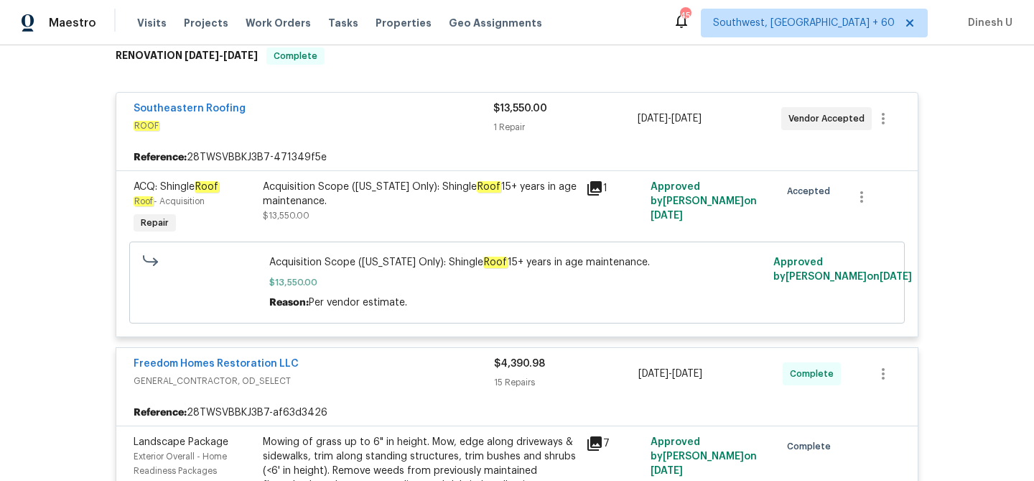
scroll to position [0, 0]
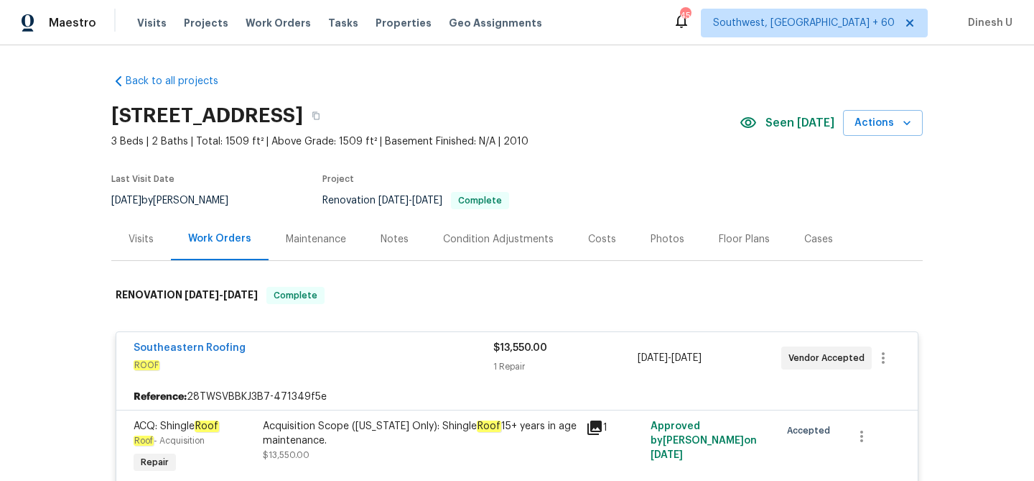
click at [131, 239] on div "Visits" at bounding box center [141, 239] width 25 height 14
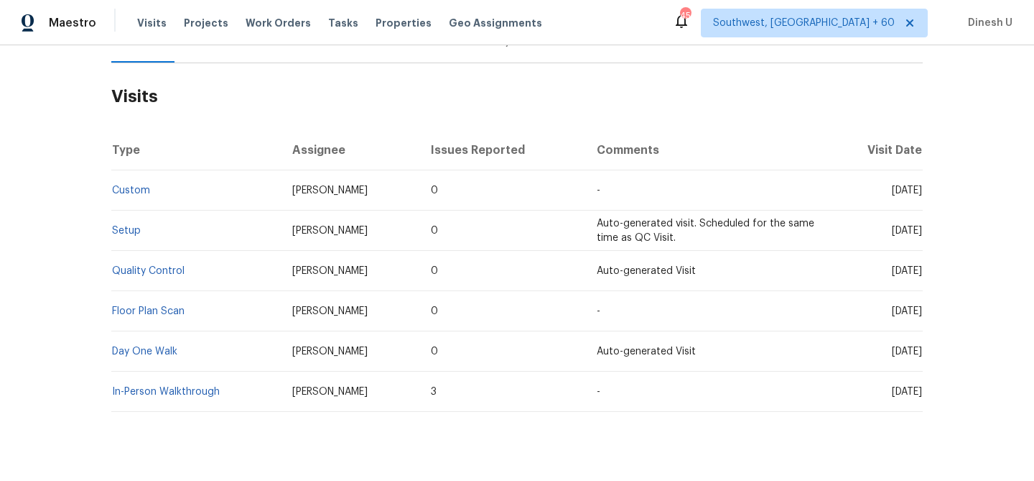
scroll to position [226, 0]
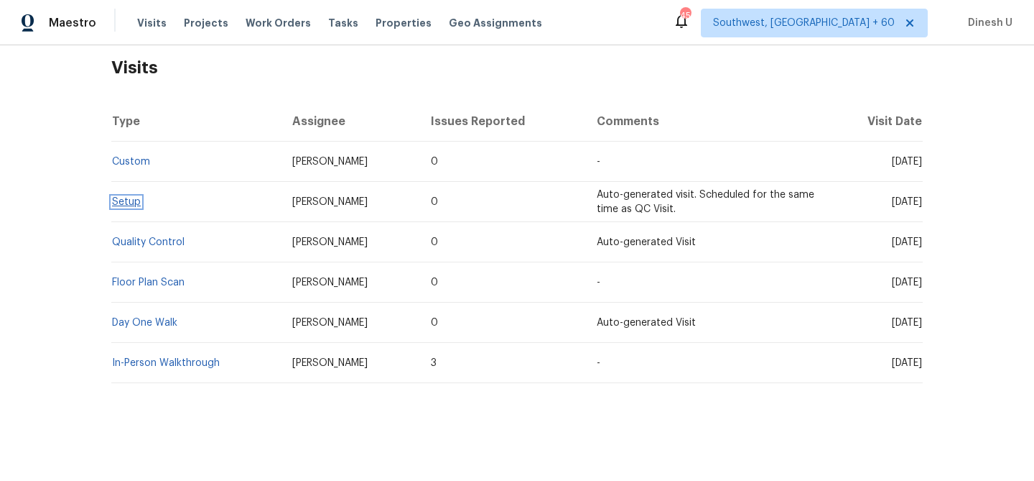
click at [117, 203] on link "Setup" at bounding box center [126, 202] width 29 height 10
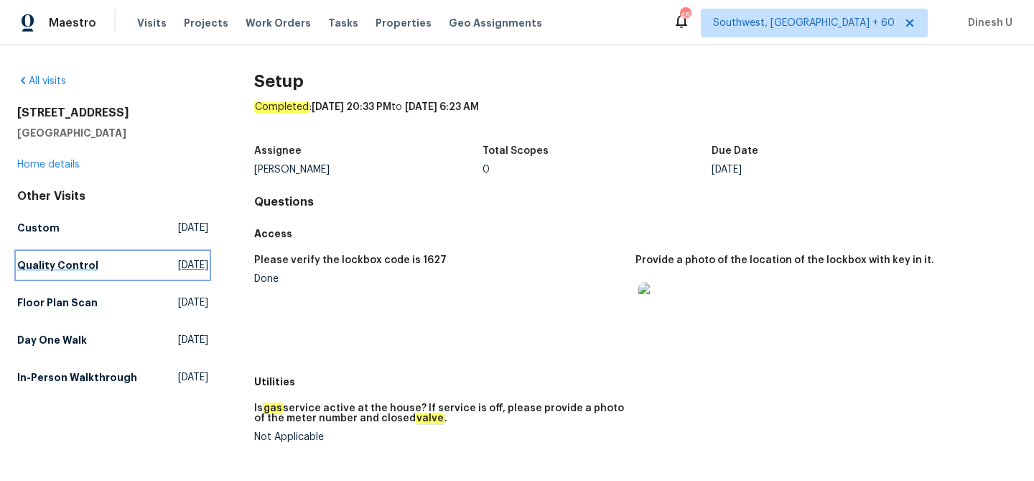
click at [178, 261] on span "[DATE]" at bounding box center [193, 265] width 30 height 14
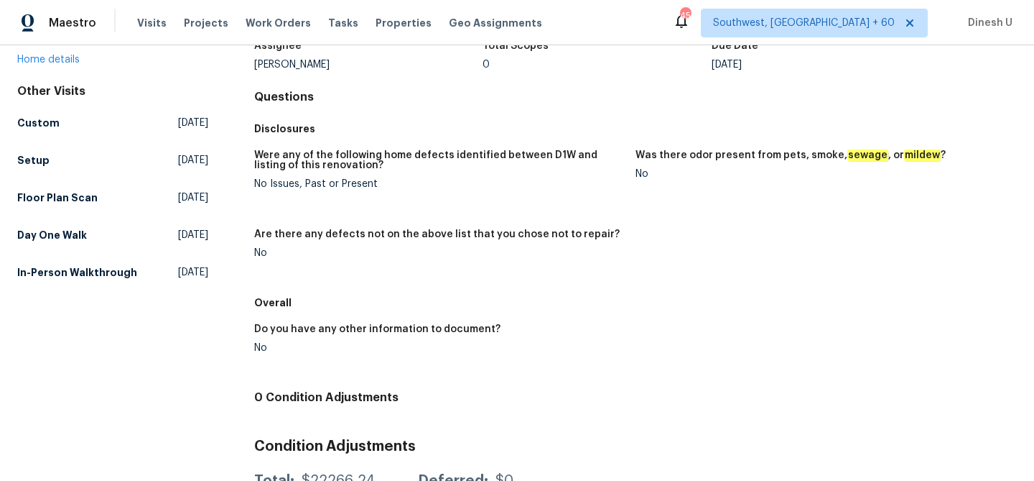
scroll to position [107, 0]
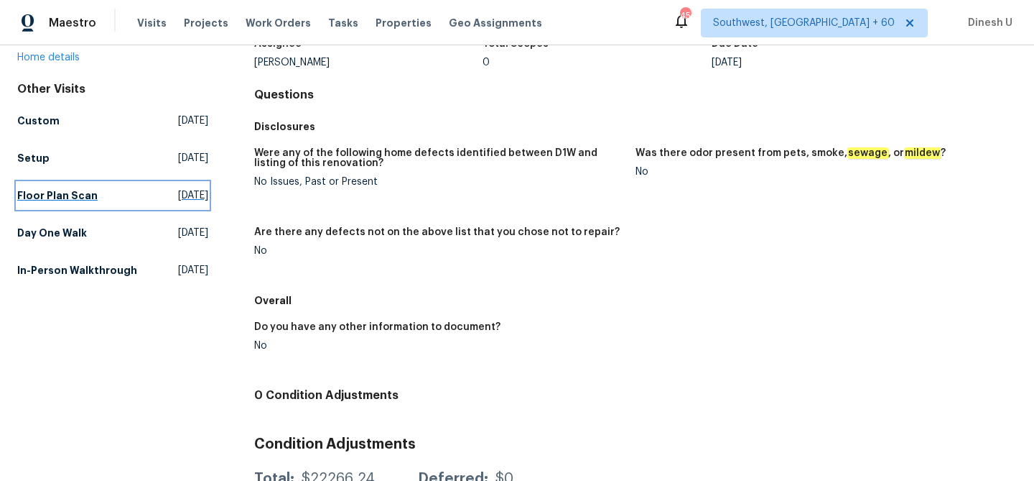
click at [178, 190] on span "[DATE]" at bounding box center [193, 195] width 30 height 14
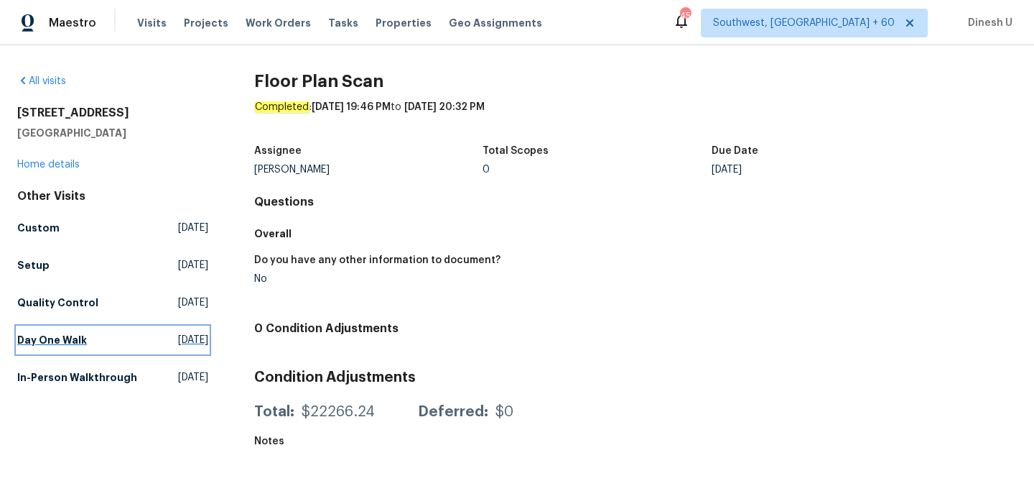
click at [178, 335] on span "[DATE]" at bounding box center [193, 340] width 30 height 14
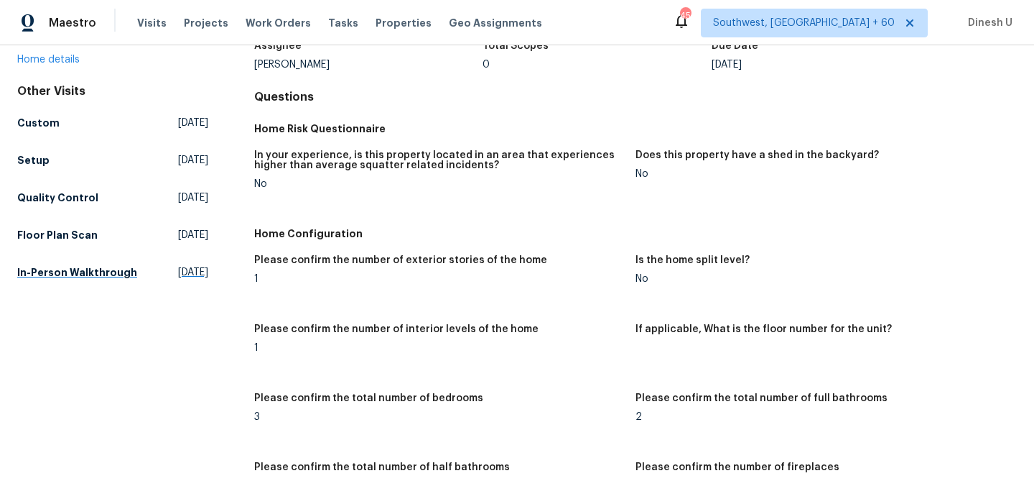
scroll to position [106, 0]
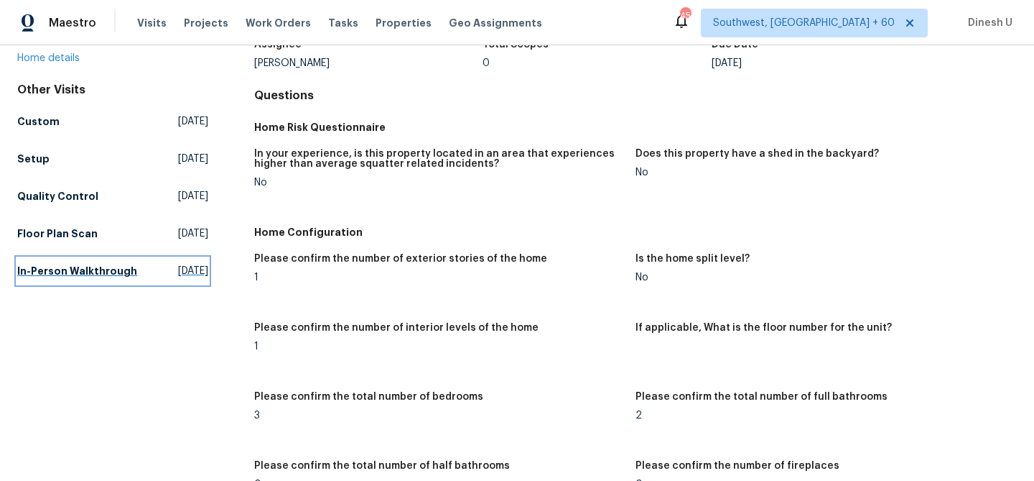
click at [178, 272] on span "[DATE]" at bounding box center [193, 271] width 30 height 14
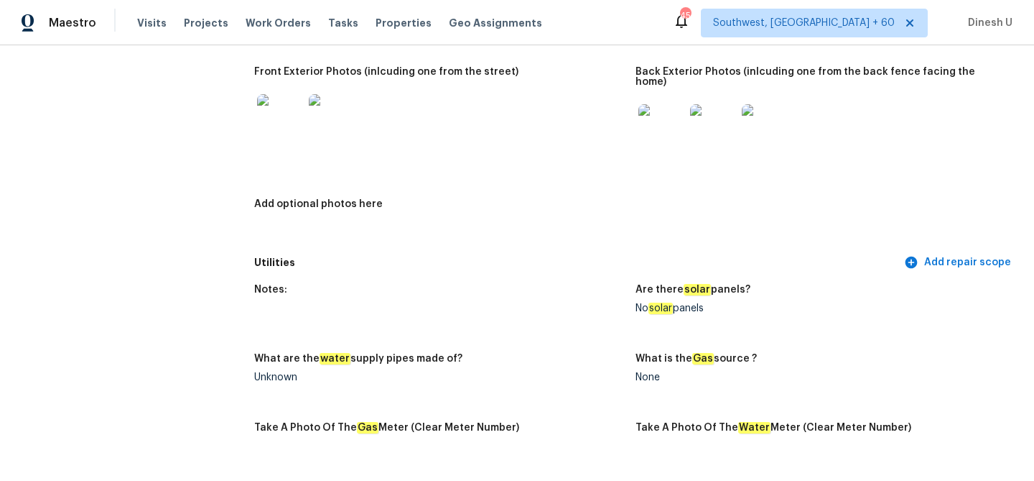
scroll to position [720, 0]
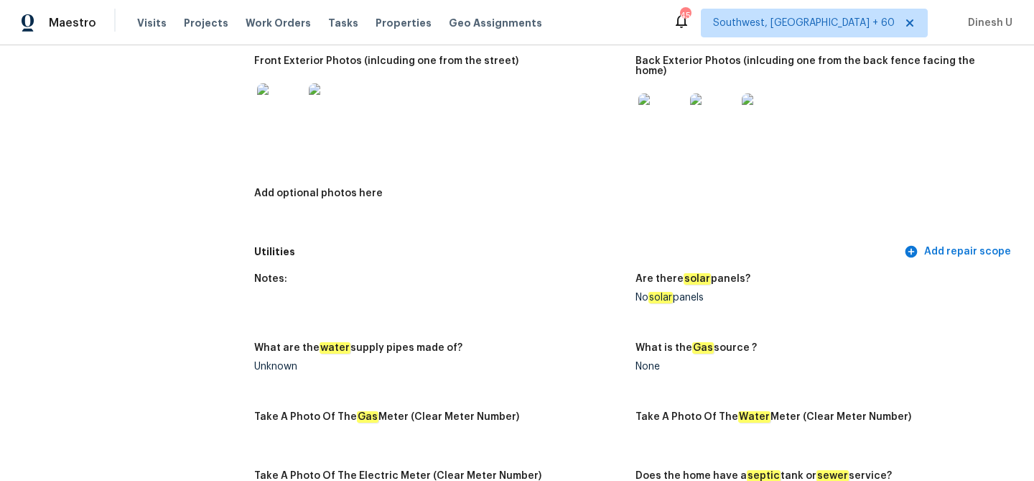
click at [663, 111] on img at bounding box center [662, 116] width 46 height 46
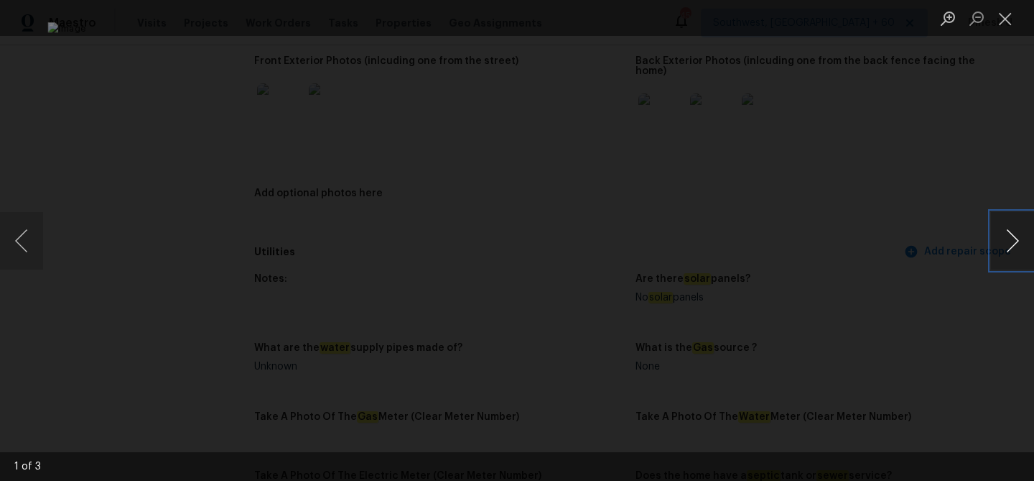
click at [1016, 236] on button "Next image" at bounding box center [1012, 240] width 43 height 57
click at [1008, 12] on button "Close lightbox" at bounding box center [1005, 18] width 29 height 25
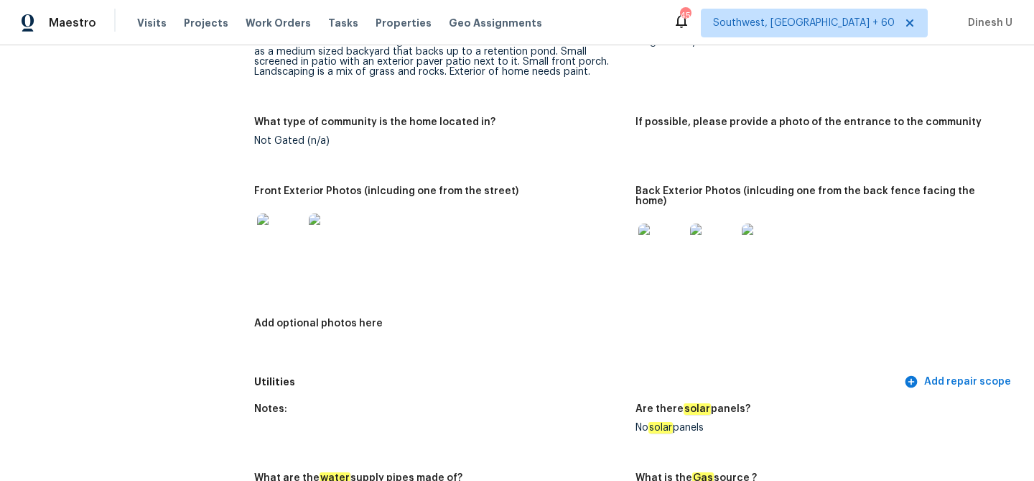
scroll to position [568, 0]
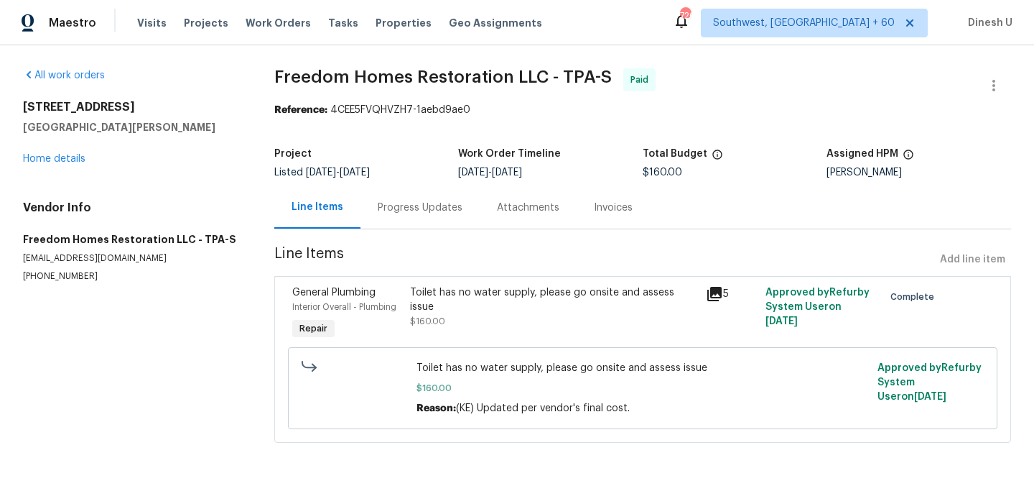
click at [380, 192] on div "Progress Updates" at bounding box center [420, 207] width 119 height 42
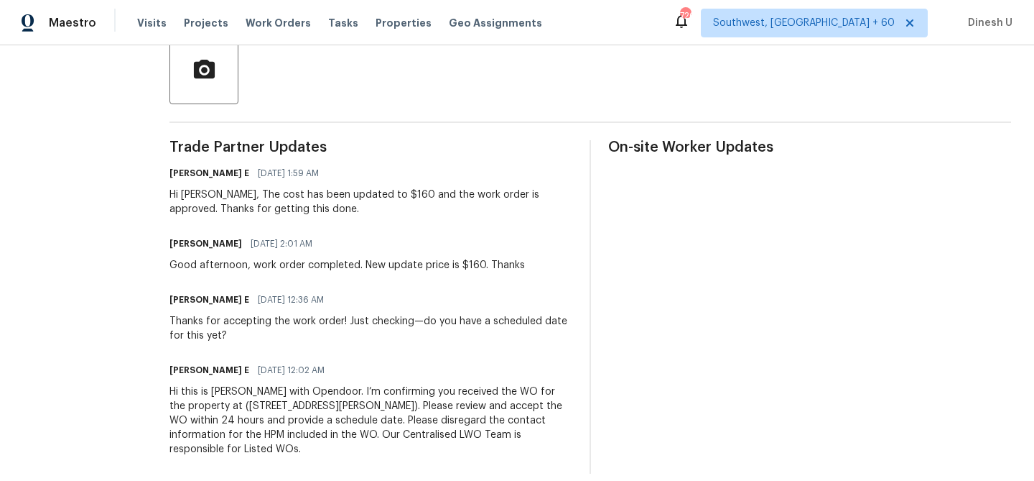
scroll to position [363, 0]
